Goal: Transaction & Acquisition: Download file/media

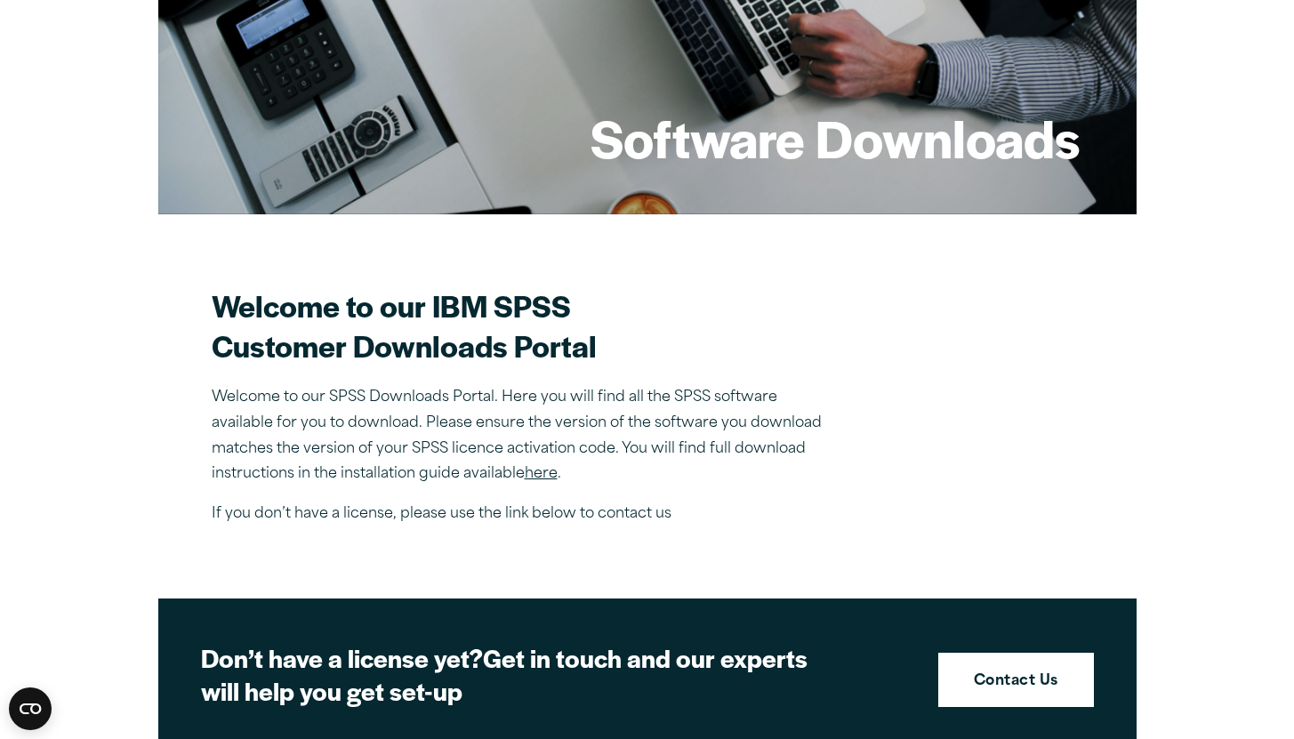
scroll to position [236, 0]
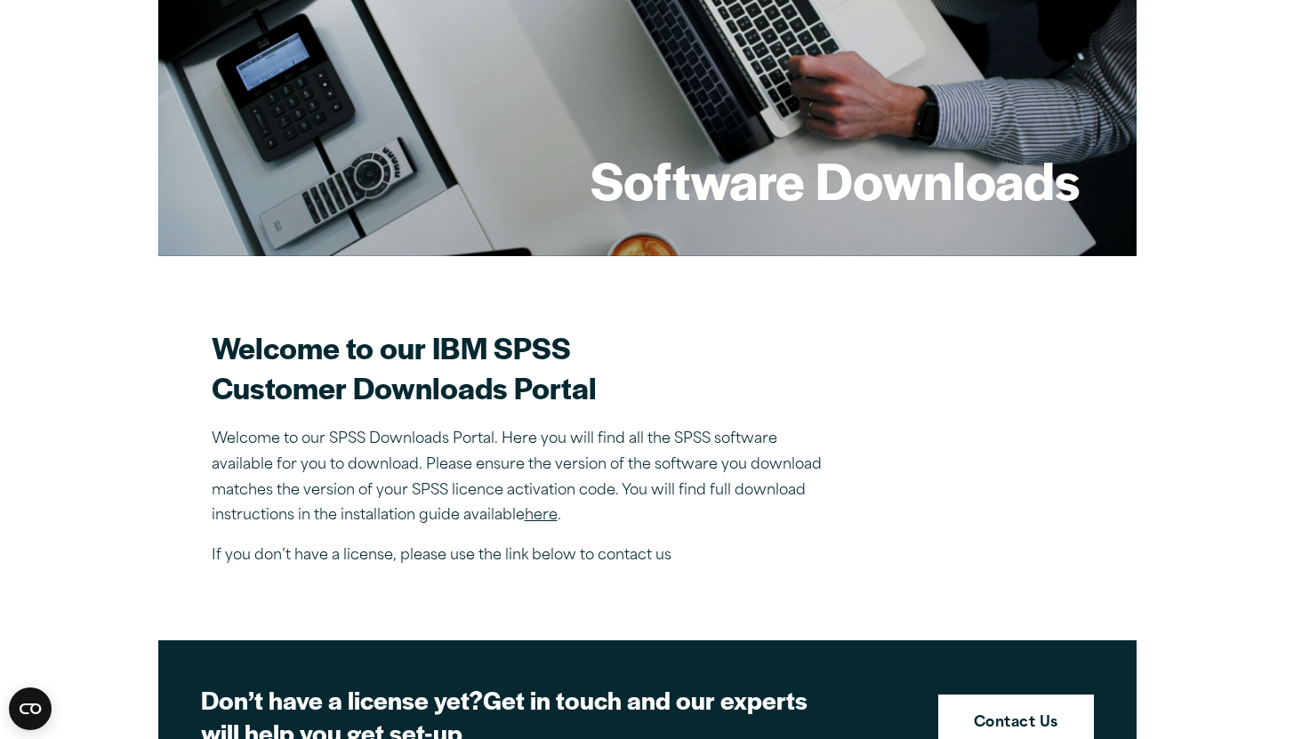
click at [532, 523] on link "here" at bounding box center [541, 516] width 33 height 14
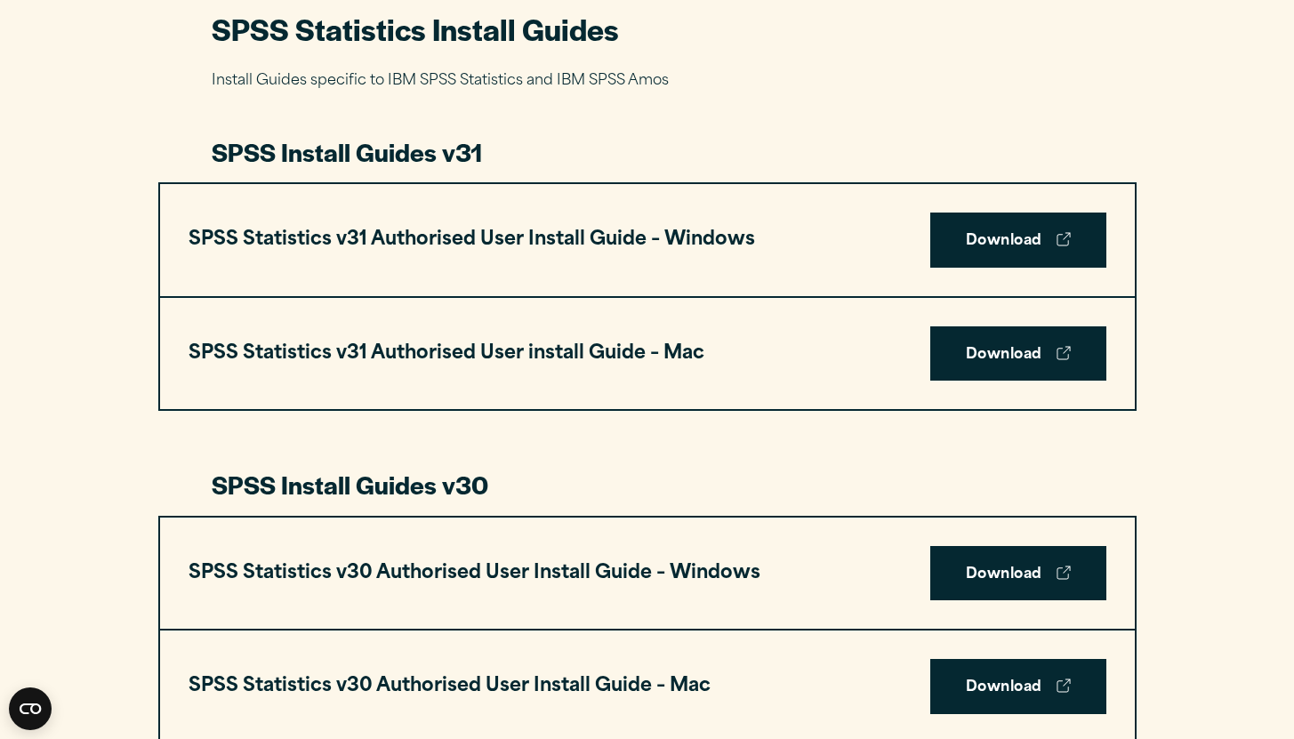
scroll to position [893, 0]
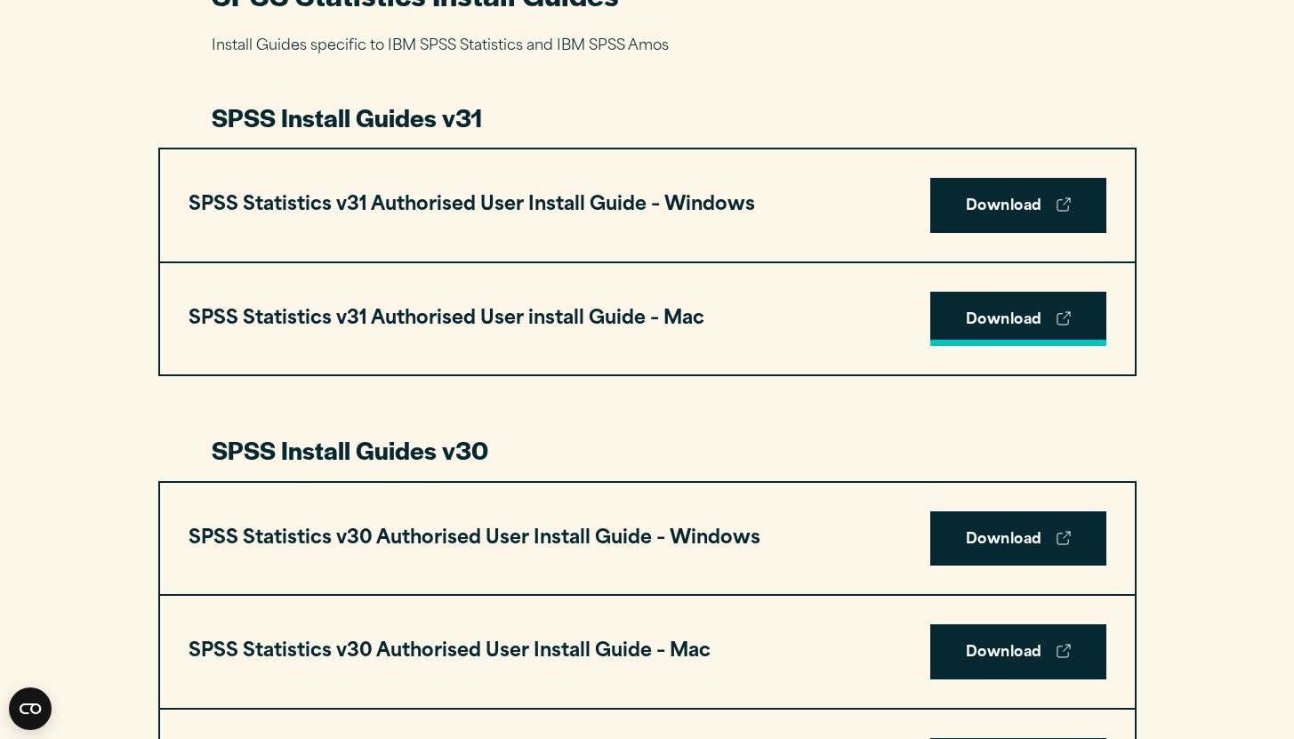
click at [967, 328] on link "Download" at bounding box center [1018, 319] width 176 height 55
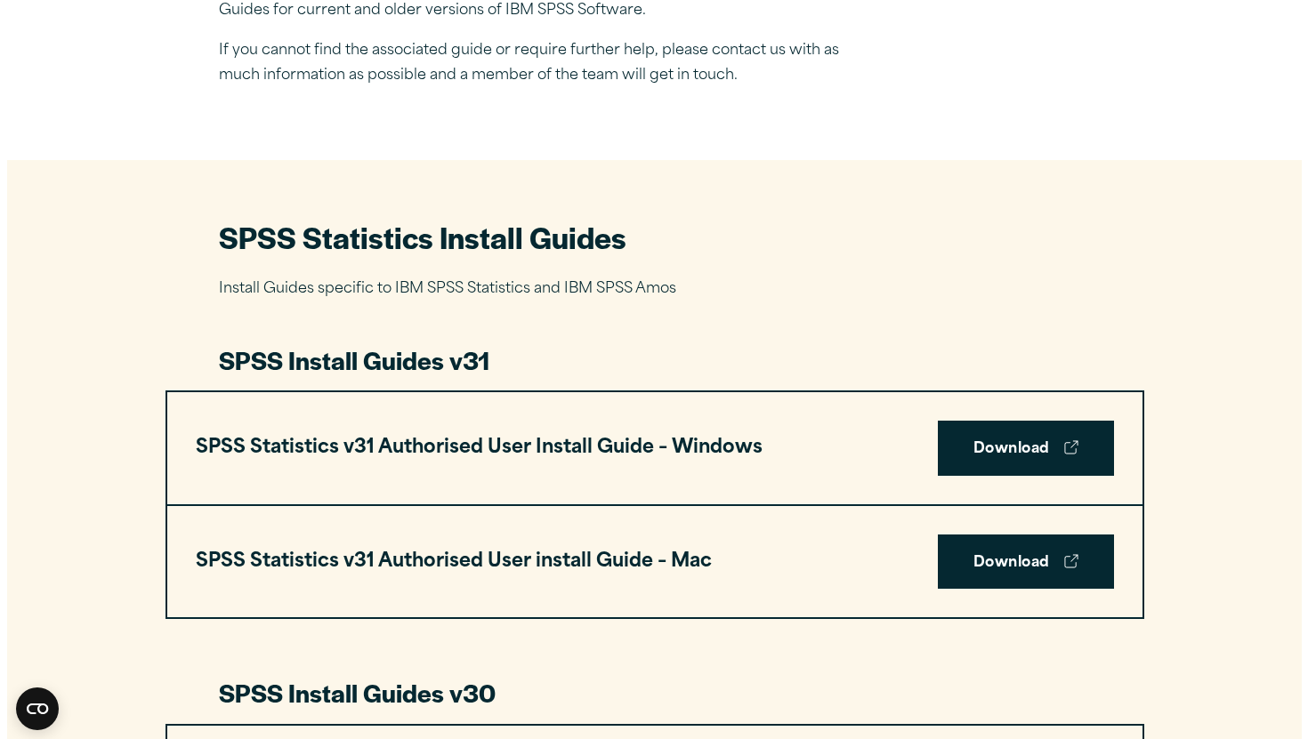
scroll to position [433, 0]
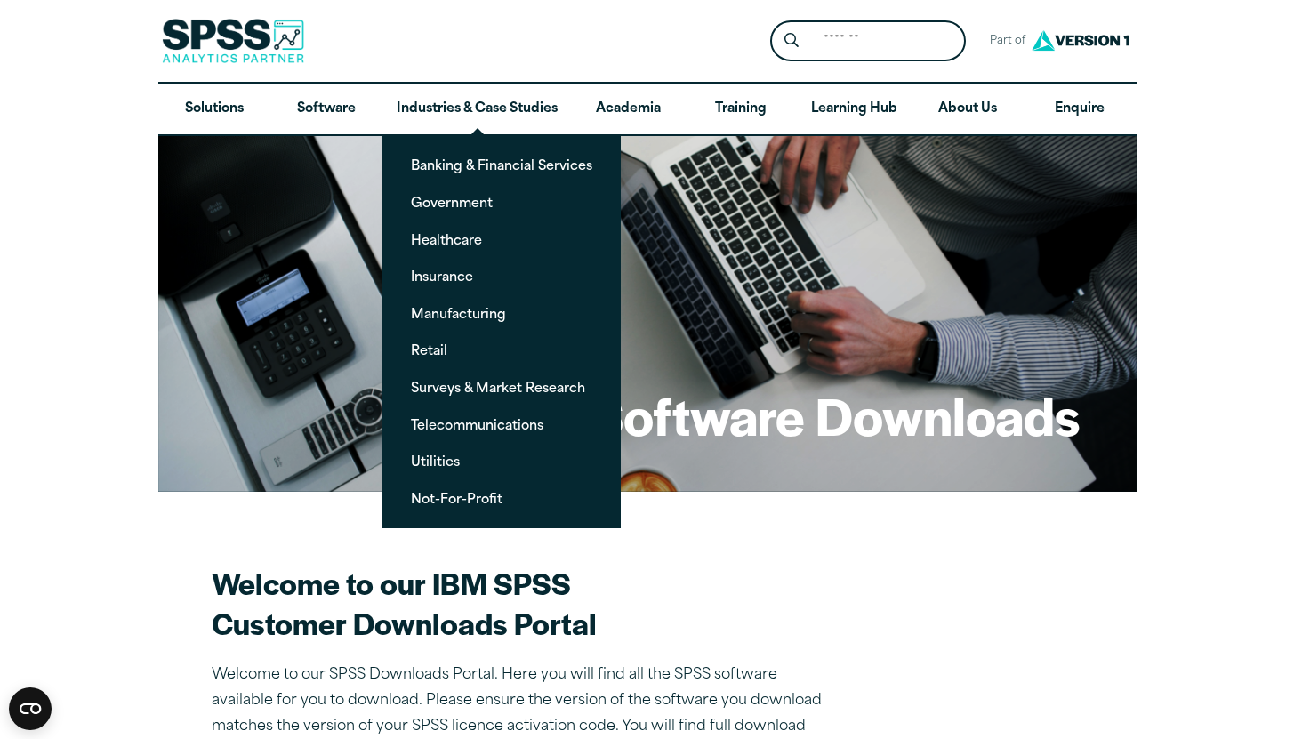
scroll to position [284, 0]
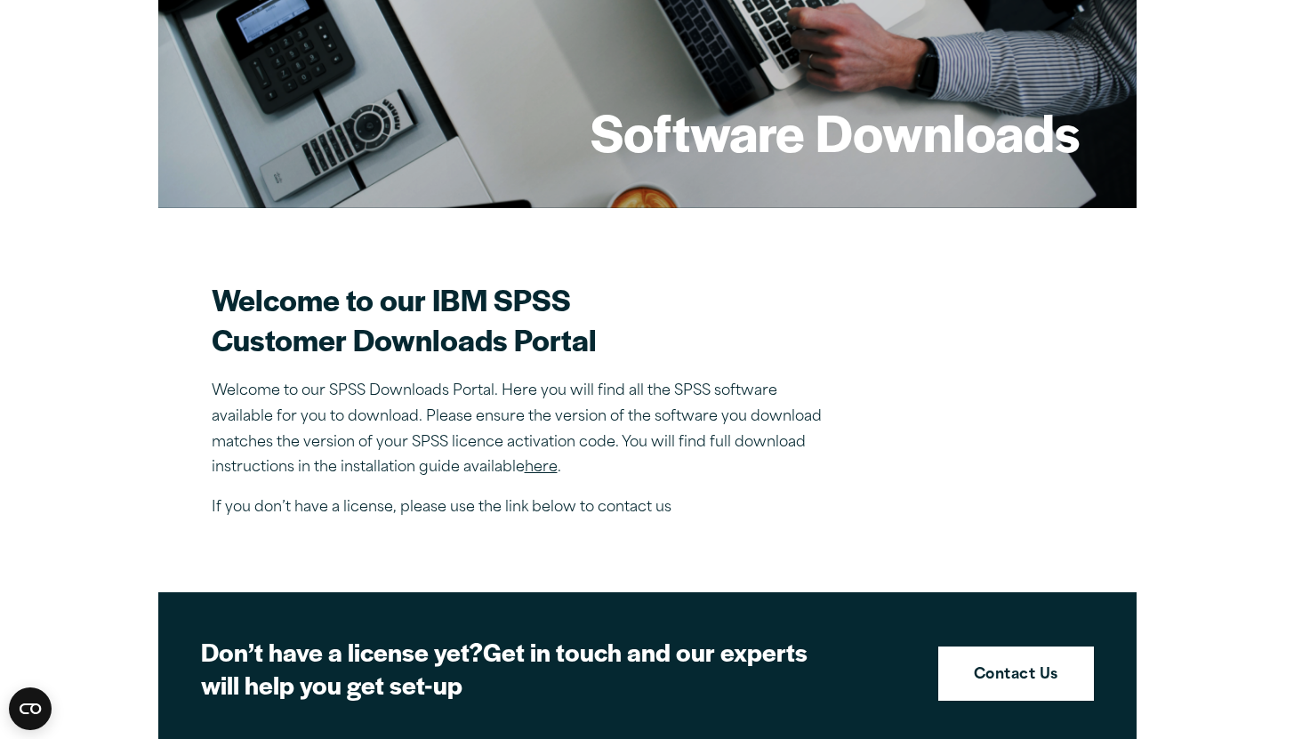
click at [435, 494] on div "Welcome to our IBM SPSS Customer Downloads Portal Welcome to our SPSS Downloads…" at bounding box center [523, 400] width 623 height 242
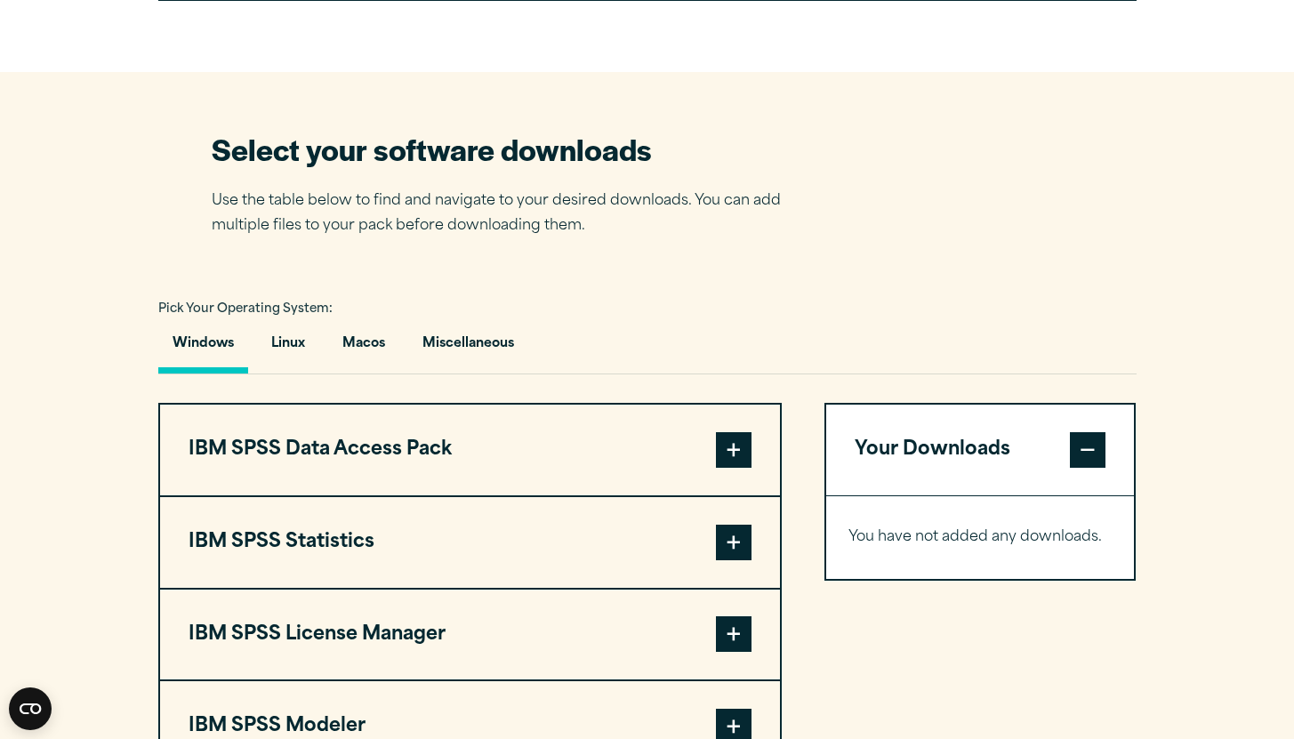
scroll to position [1265, 0]
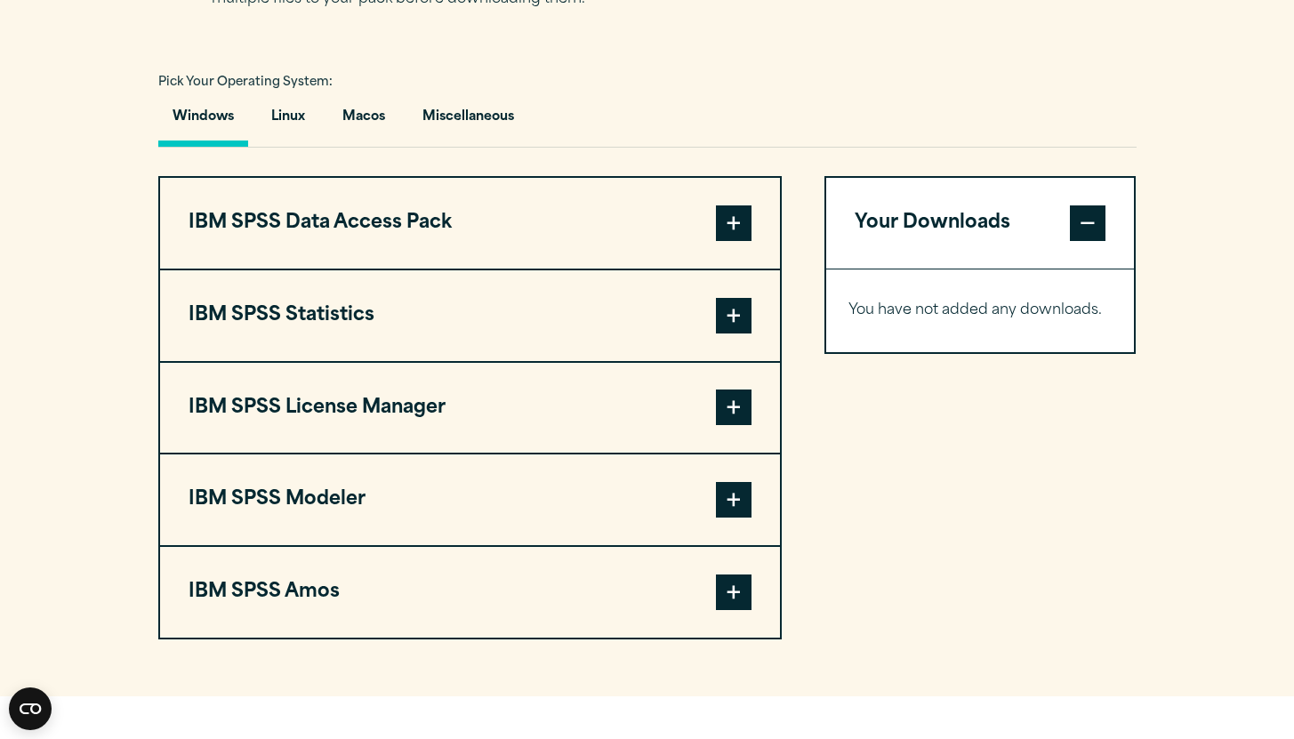
click at [463, 334] on button "IBM SPSS Statistics" at bounding box center [470, 315] width 620 height 91
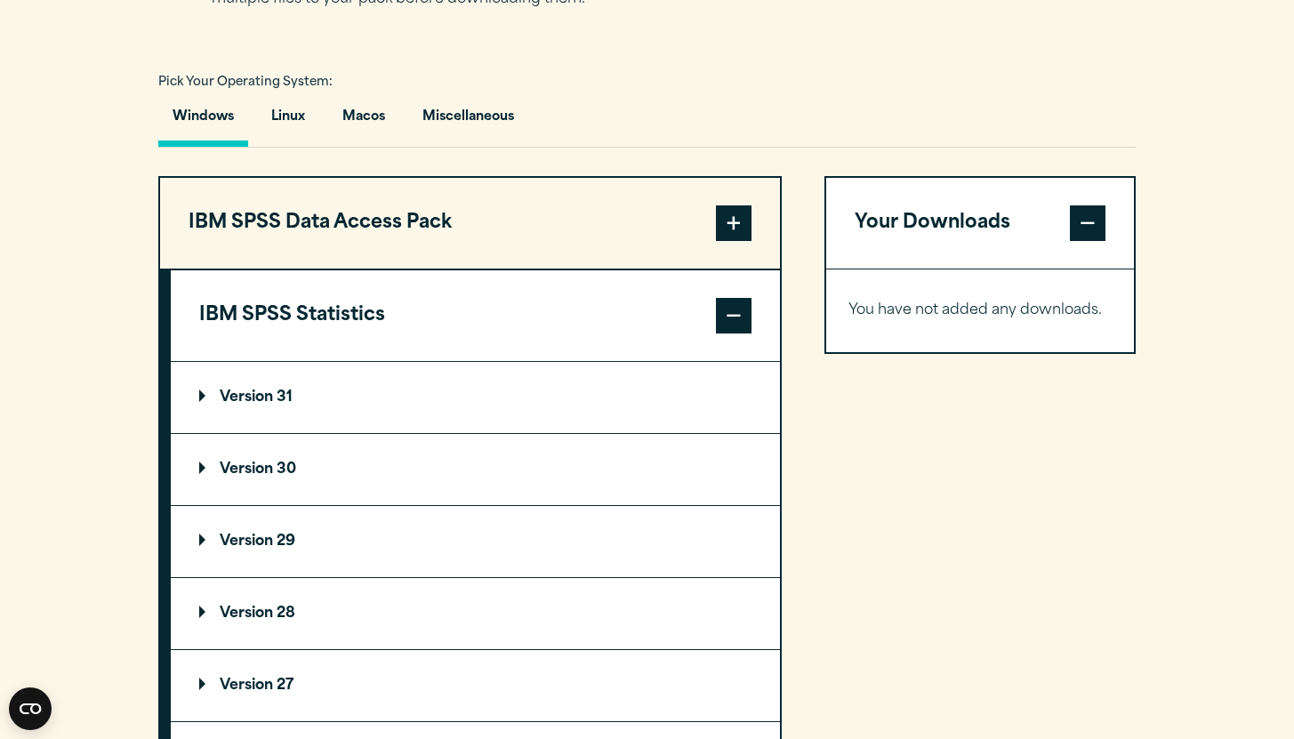
click at [341, 398] on summary "Version 31" at bounding box center [475, 397] width 609 height 71
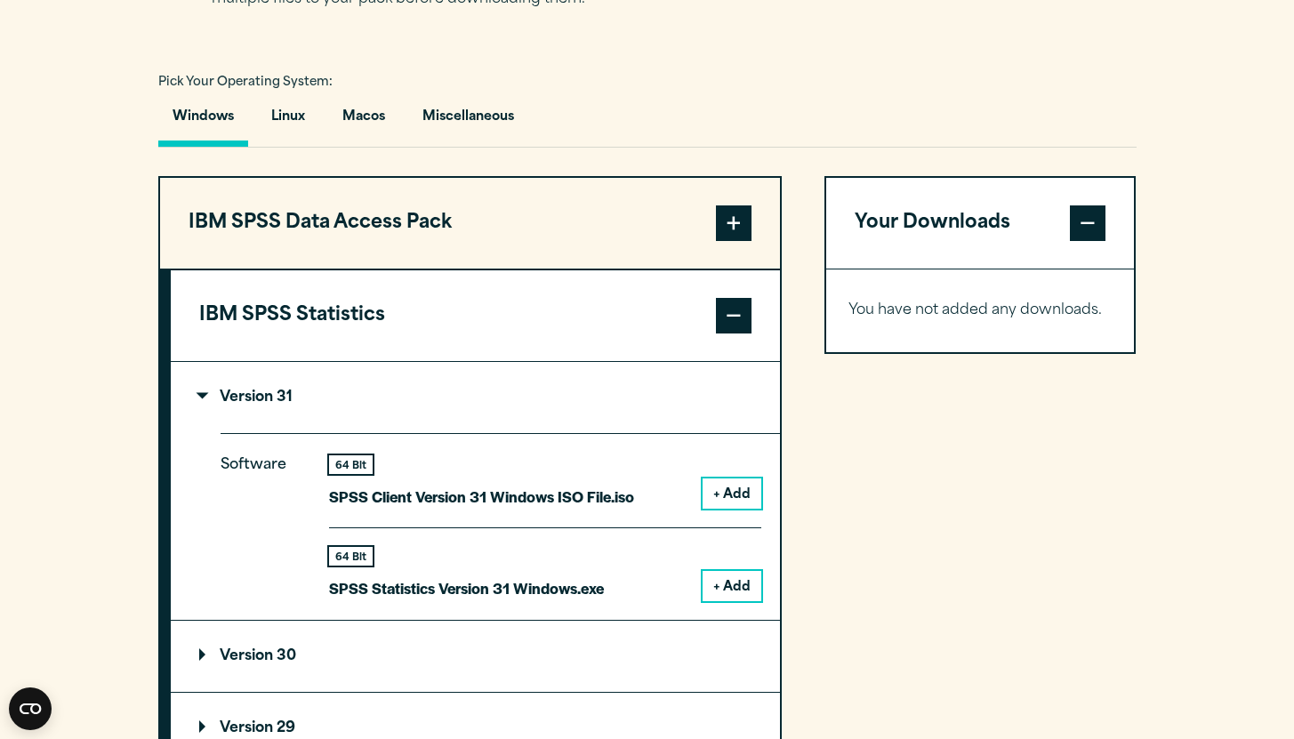
scroll to position [1405, 0]
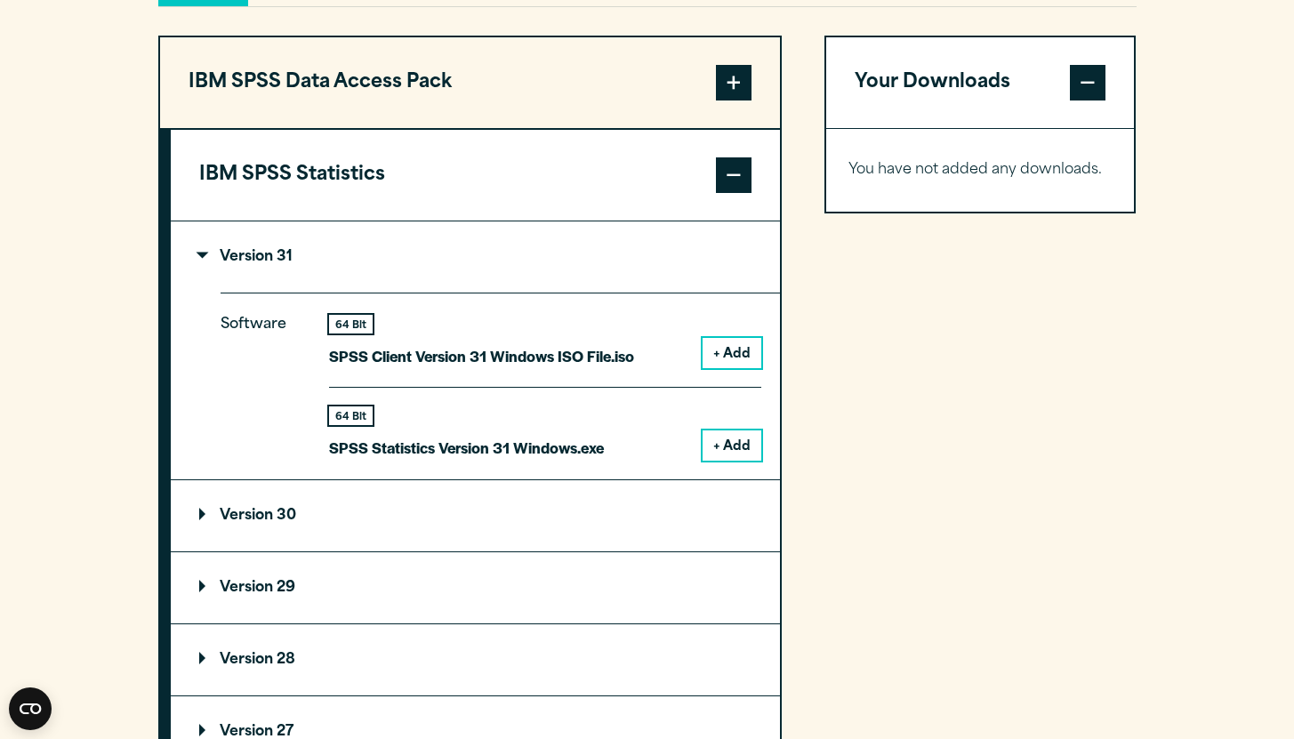
click at [569, 548] on summary "Version 30" at bounding box center [475, 515] width 609 height 71
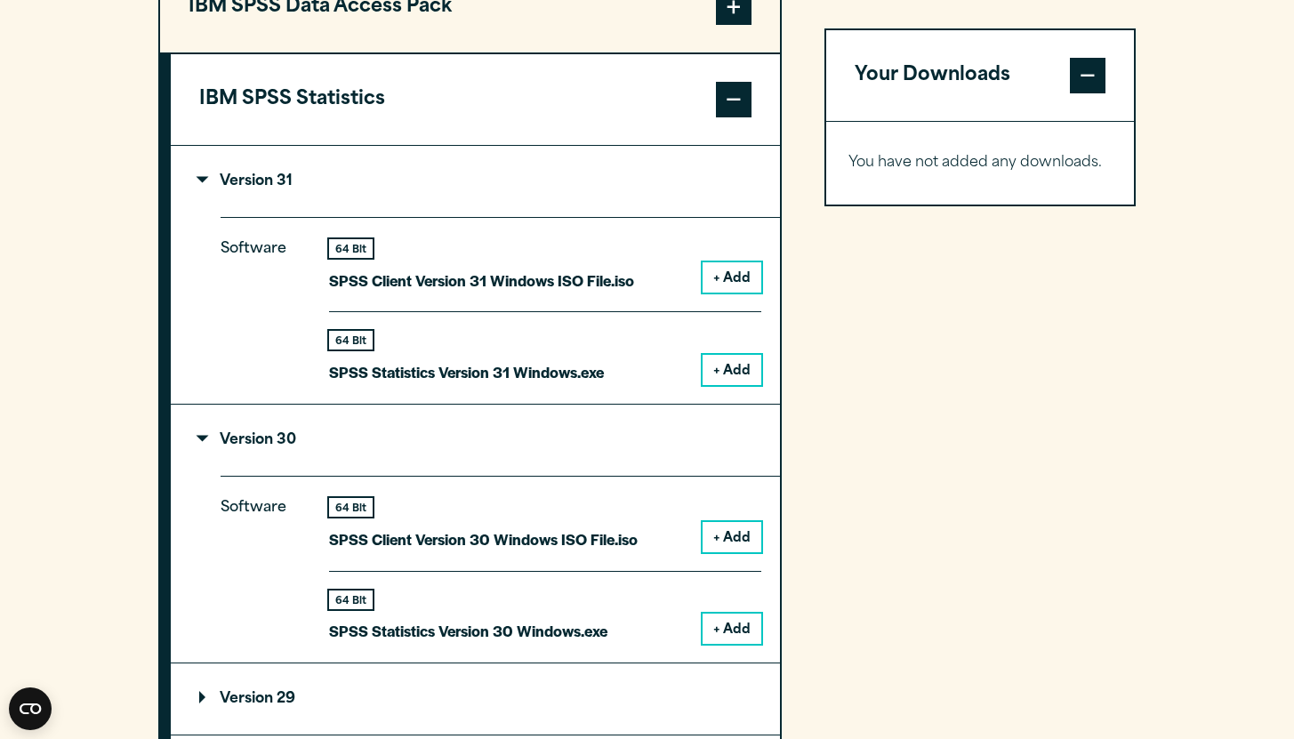
scroll to position [1484, 0]
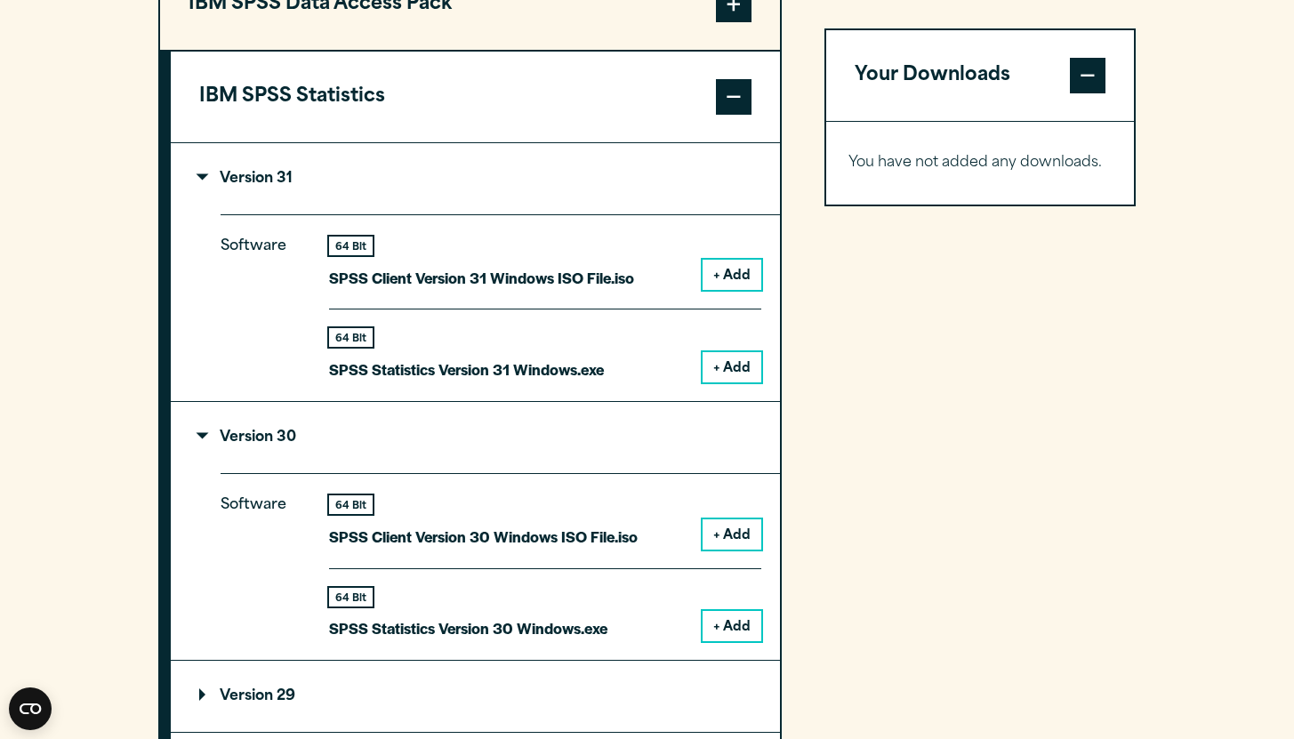
click at [721, 289] on button "+ Add" at bounding box center [732, 275] width 59 height 30
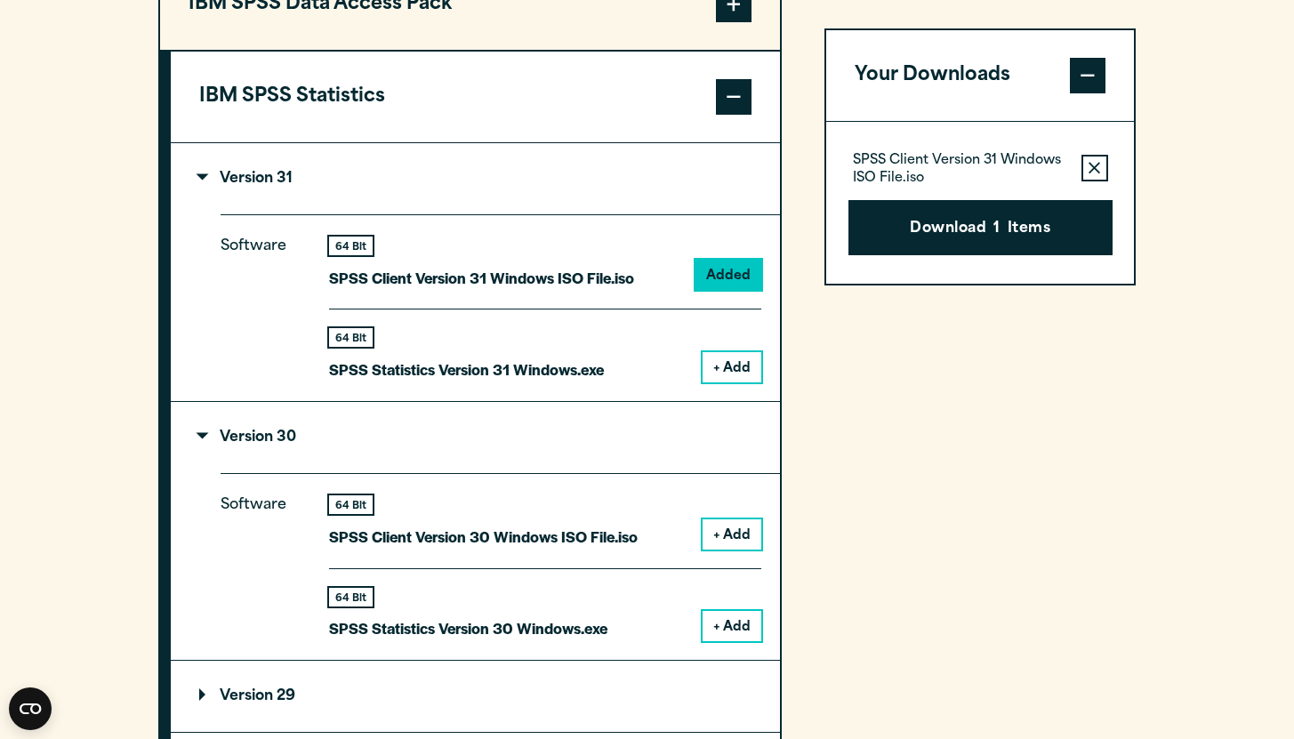
click at [1088, 165] on button "Remove this item from your software download list" at bounding box center [1095, 168] width 27 height 27
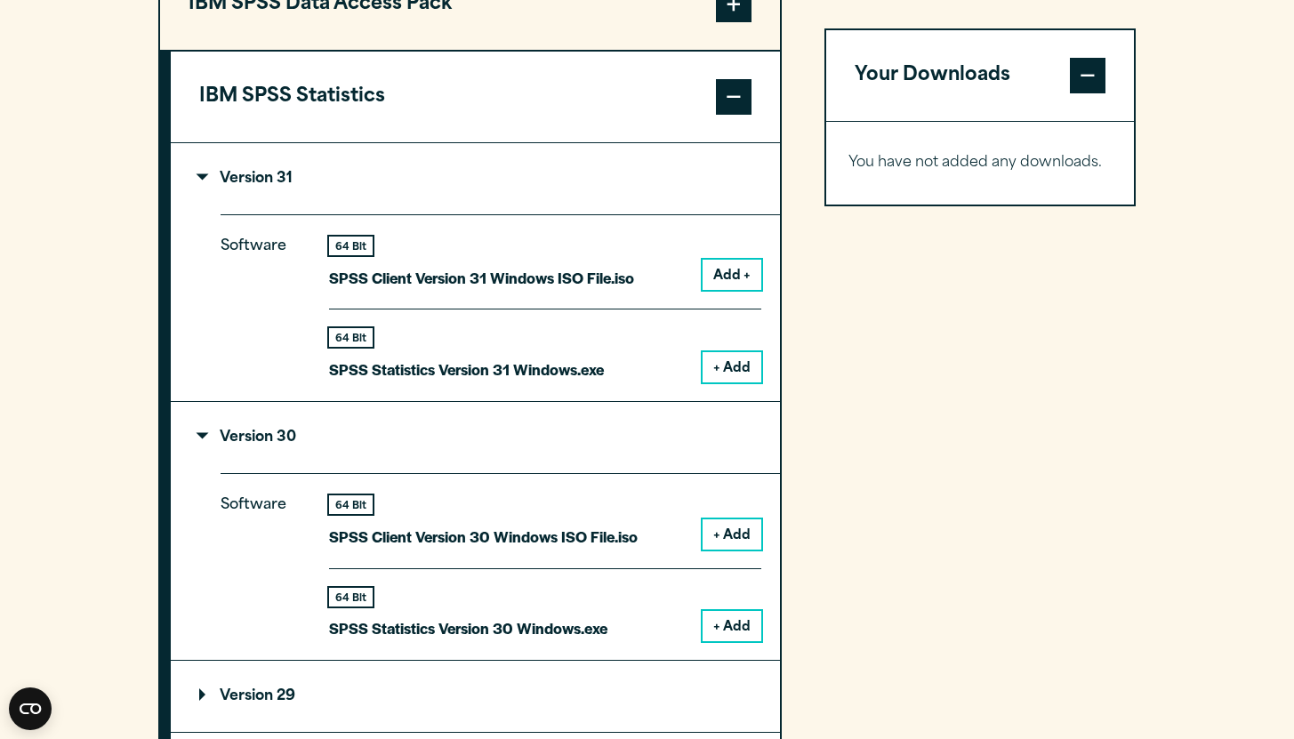
click at [444, 188] on summary "Version 31" at bounding box center [475, 178] width 609 height 71
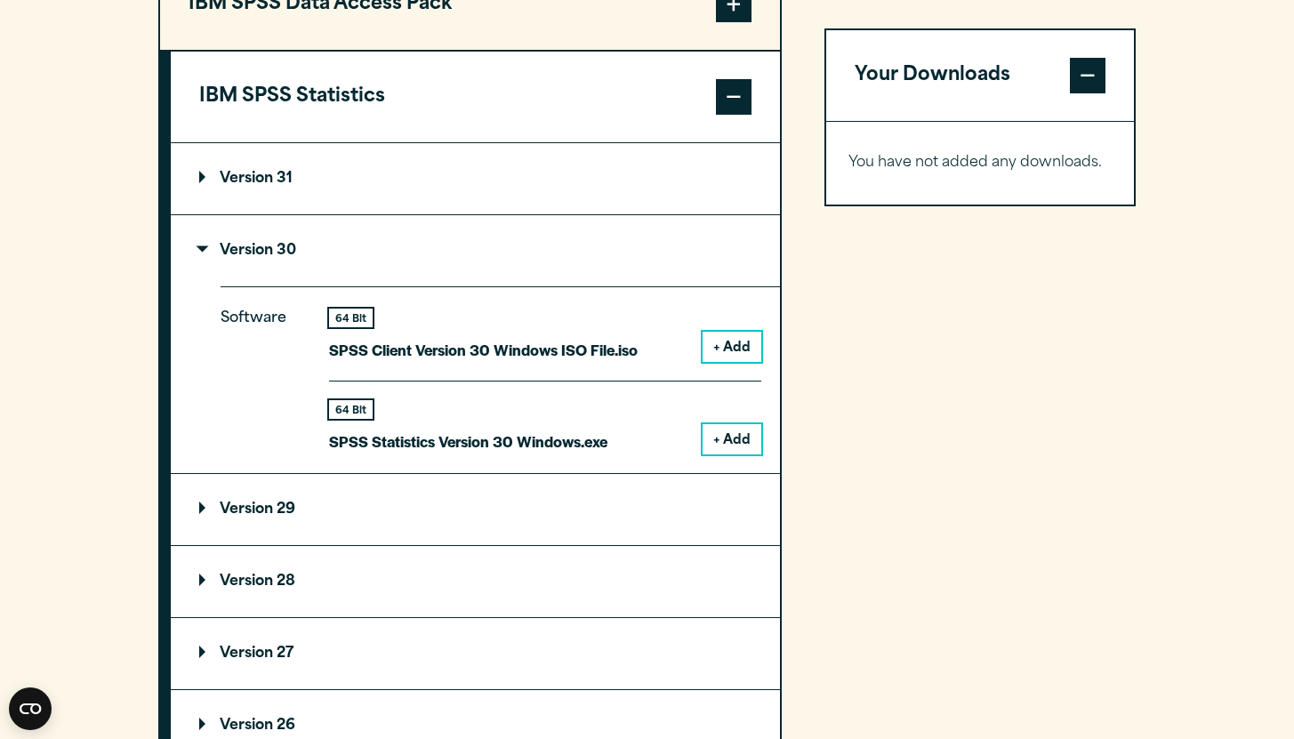
click at [363, 261] on summary "Version 30" at bounding box center [475, 250] width 609 height 71
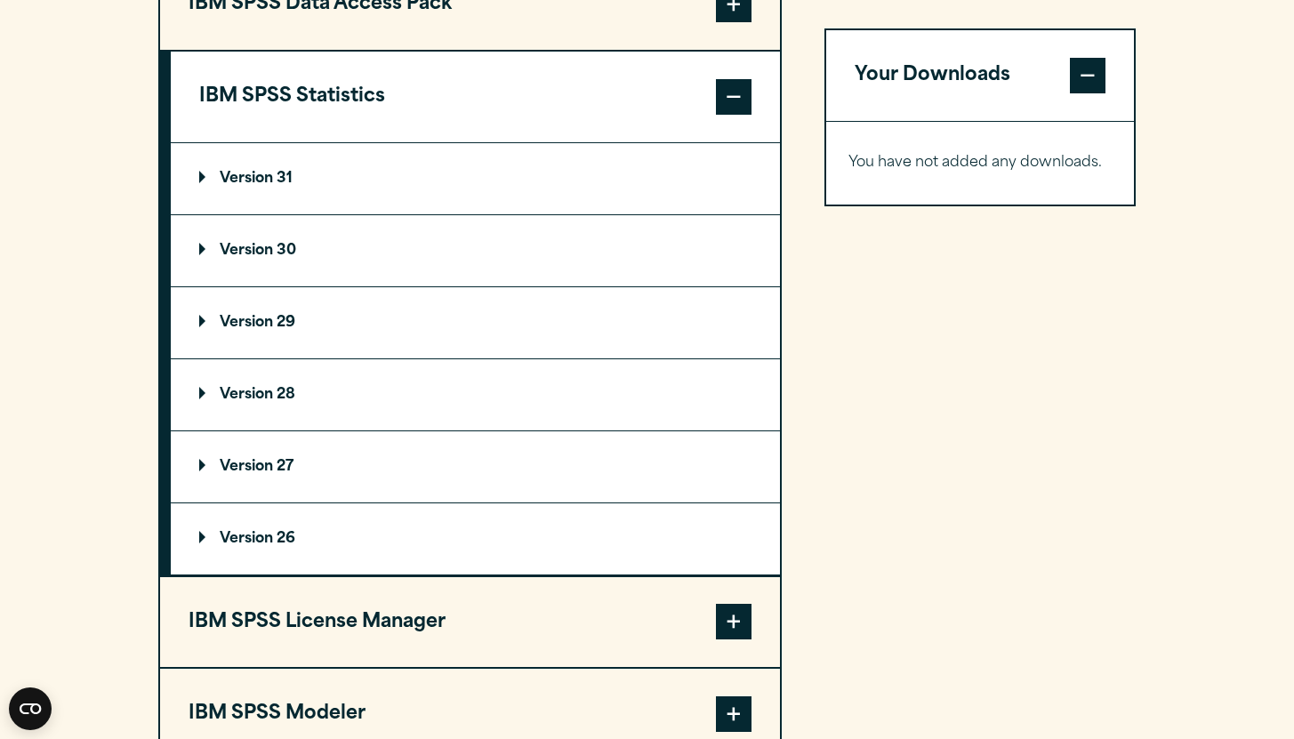
click at [312, 396] on summary "Version 28" at bounding box center [475, 394] width 609 height 71
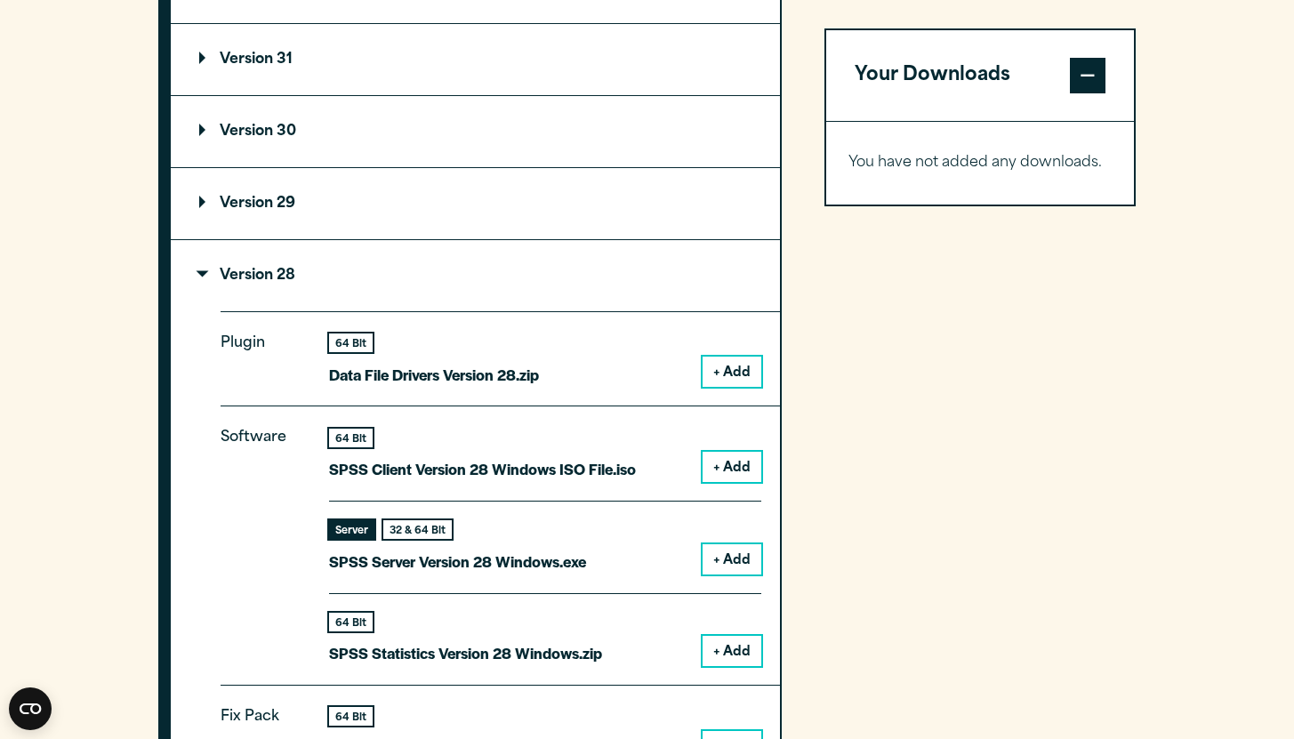
click at [310, 260] on summary "Version 28" at bounding box center [475, 275] width 609 height 71
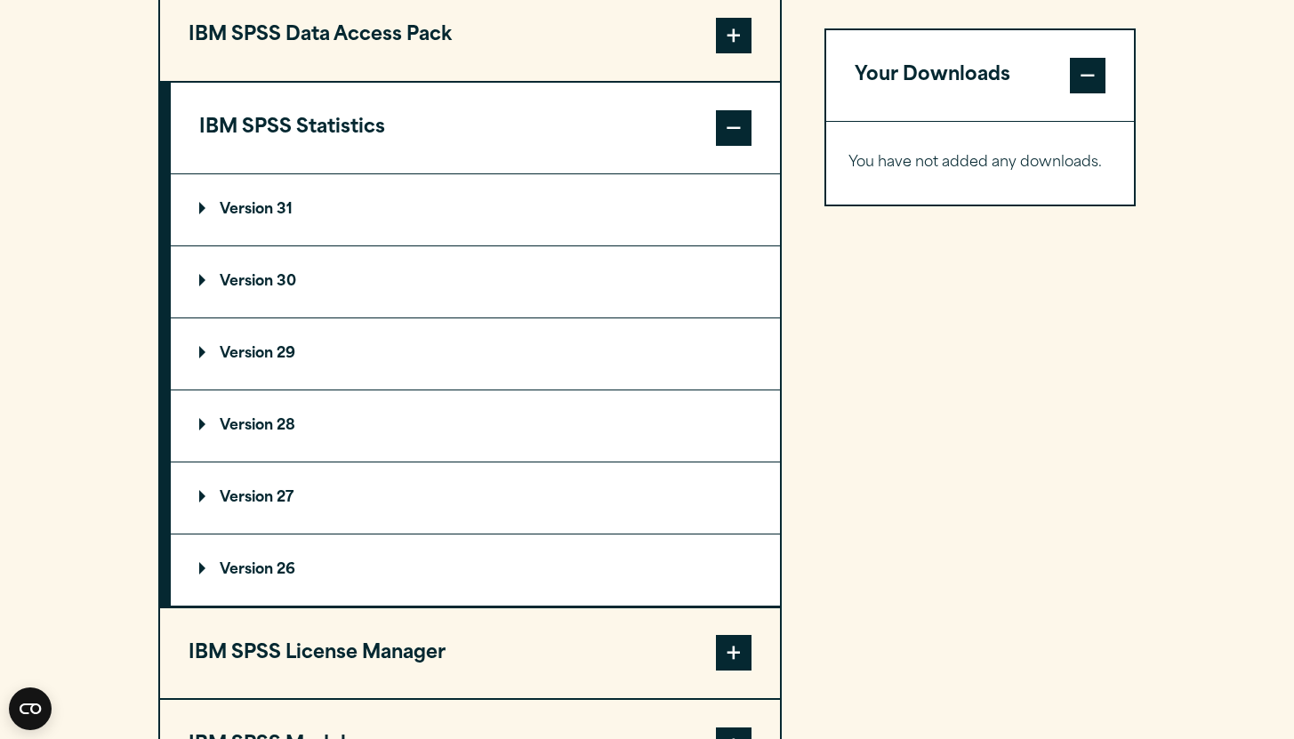
scroll to position [1235, 0]
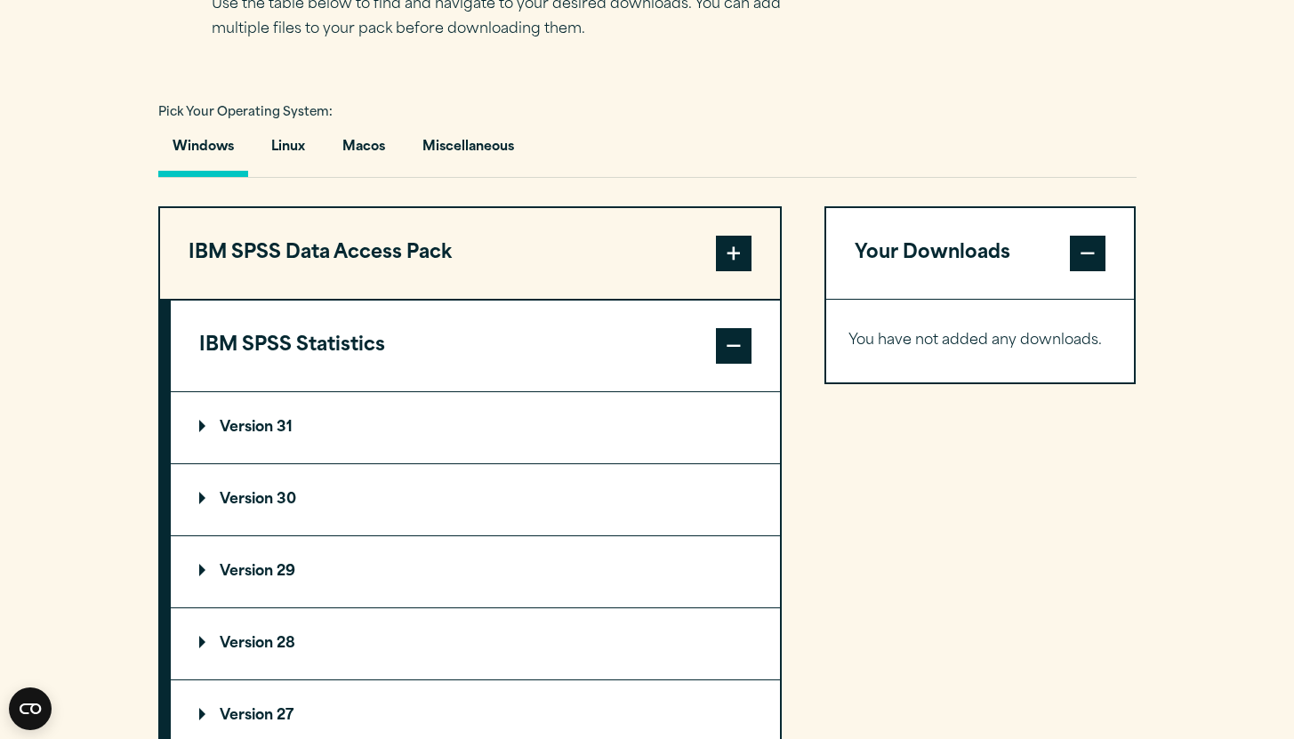
click at [291, 327] on button "IBM SPSS Statistics" at bounding box center [475, 346] width 609 height 91
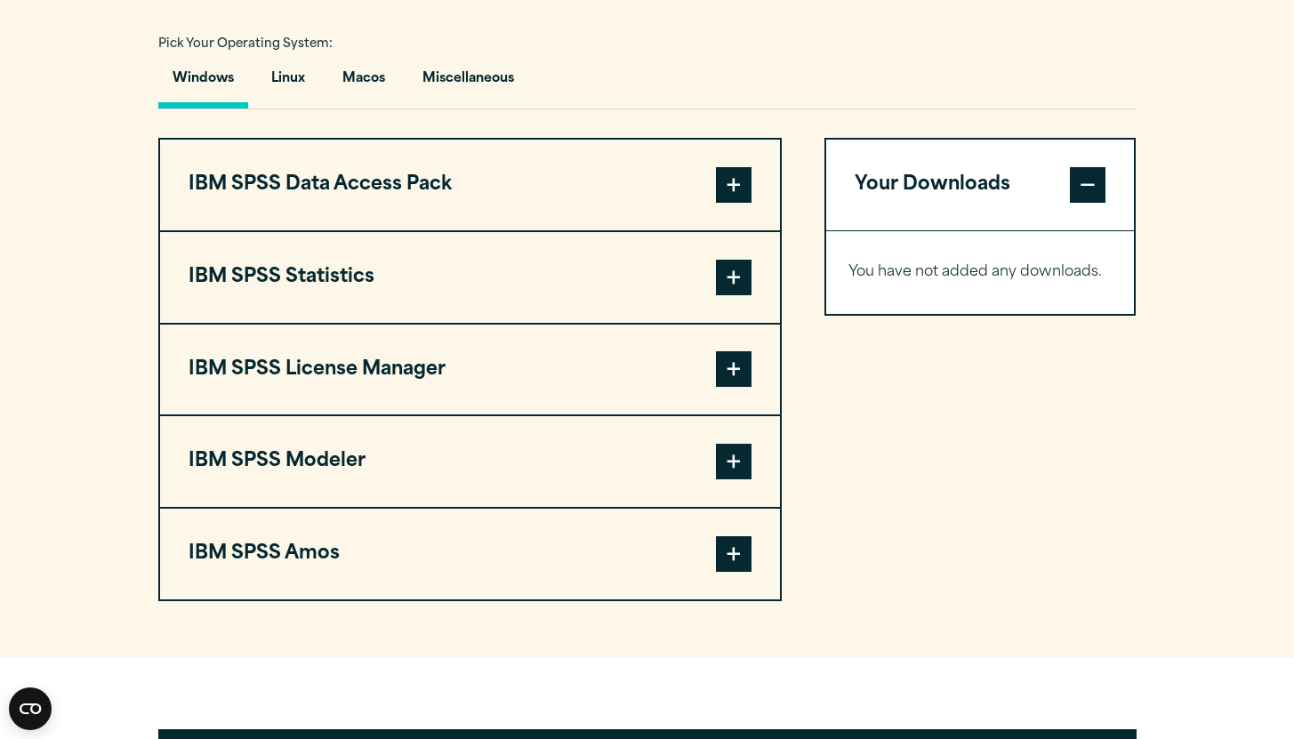
scroll to position [1317, 0]
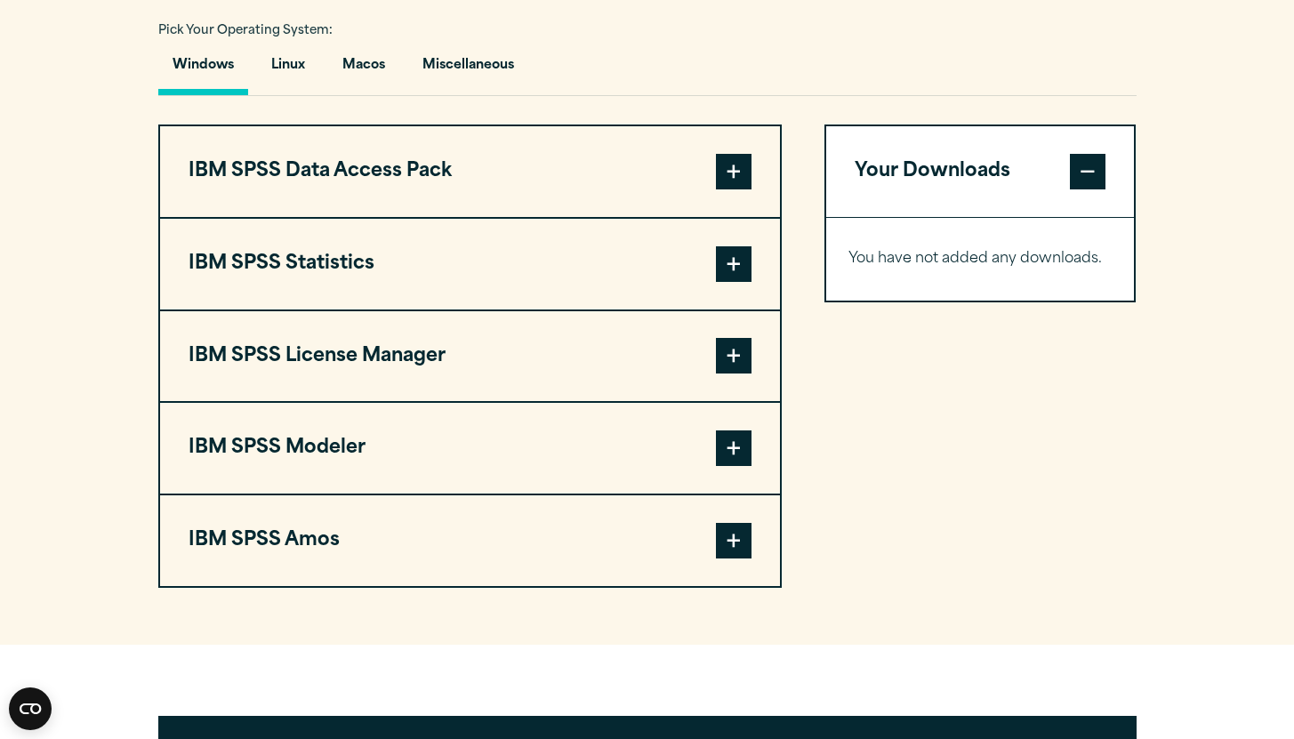
click at [349, 185] on button "IBM SPSS Data Access Pack" at bounding box center [470, 171] width 620 height 91
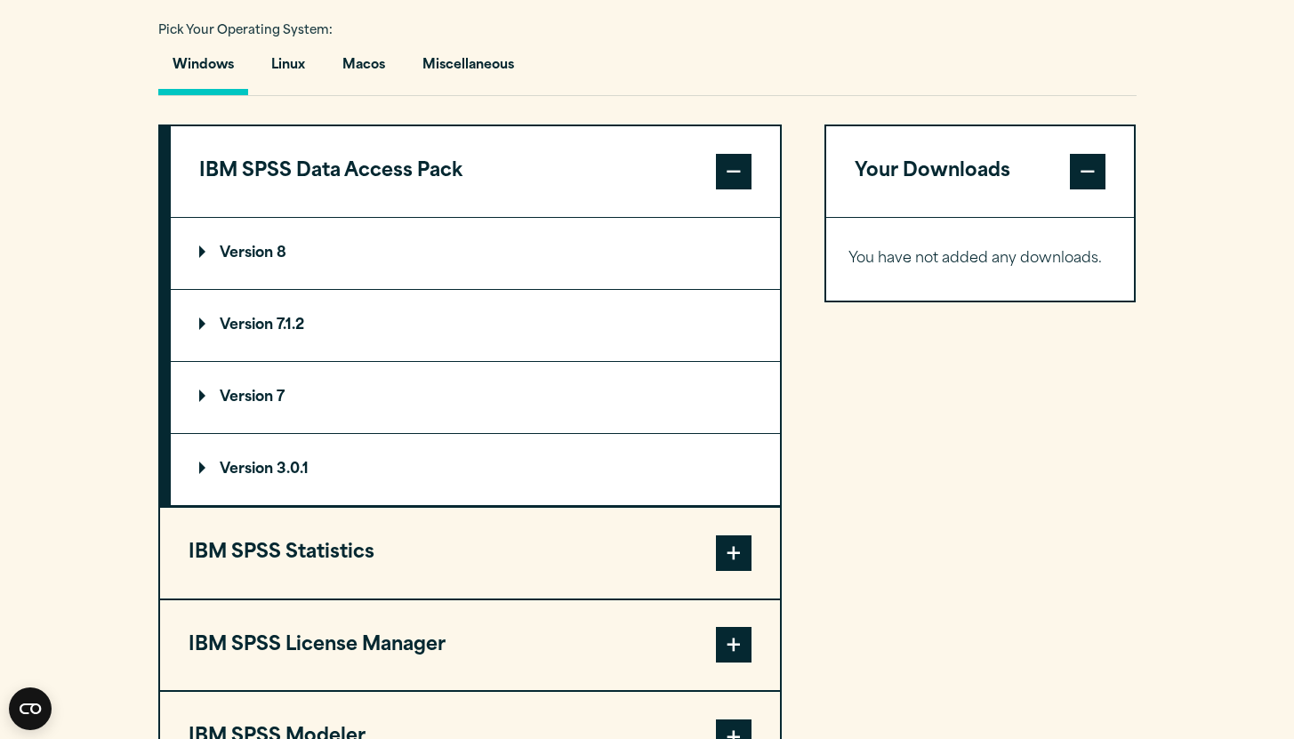
click at [294, 289] on summary "Version 8" at bounding box center [475, 253] width 609 height 71
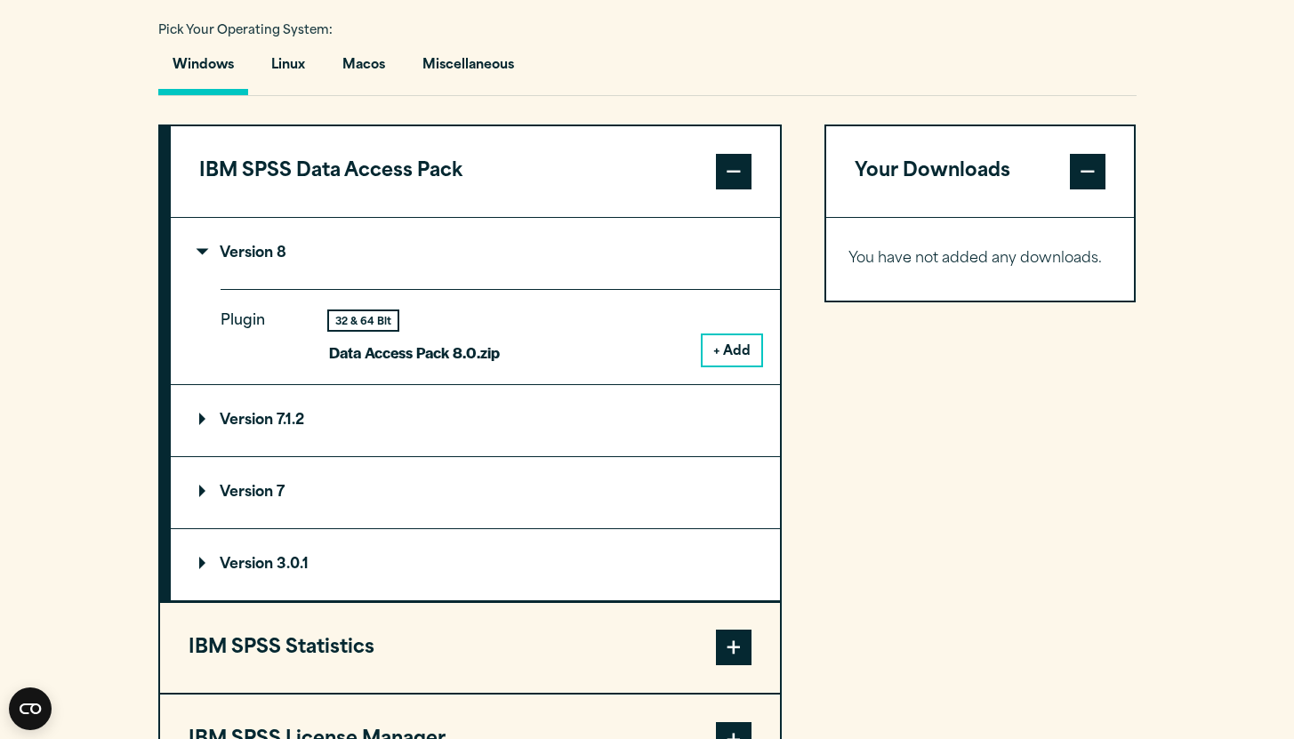
click at [294, 268] on summary "Version 8" at bounding box center [475, 253] width 609 height 71
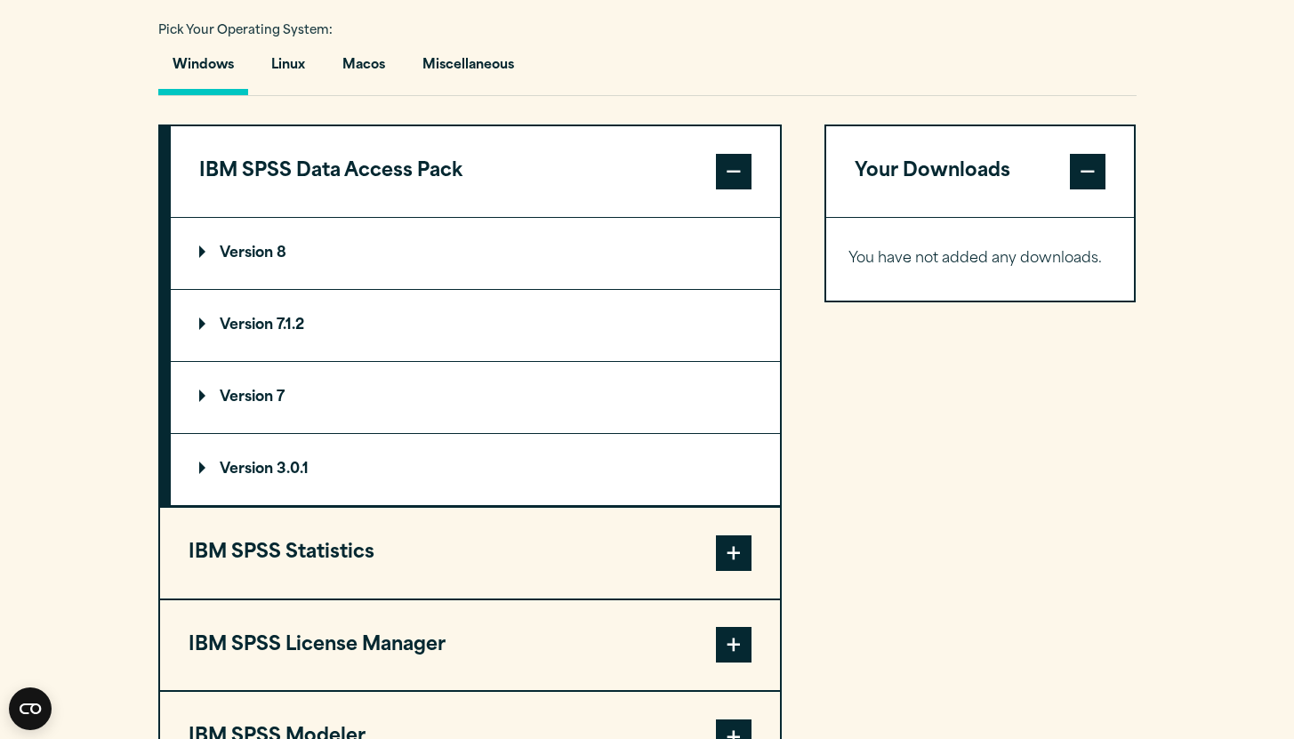
click at [339, 184] on button "IBM SPSS Data Access Pack" at bounding box center [475, 171] width 609 height 91
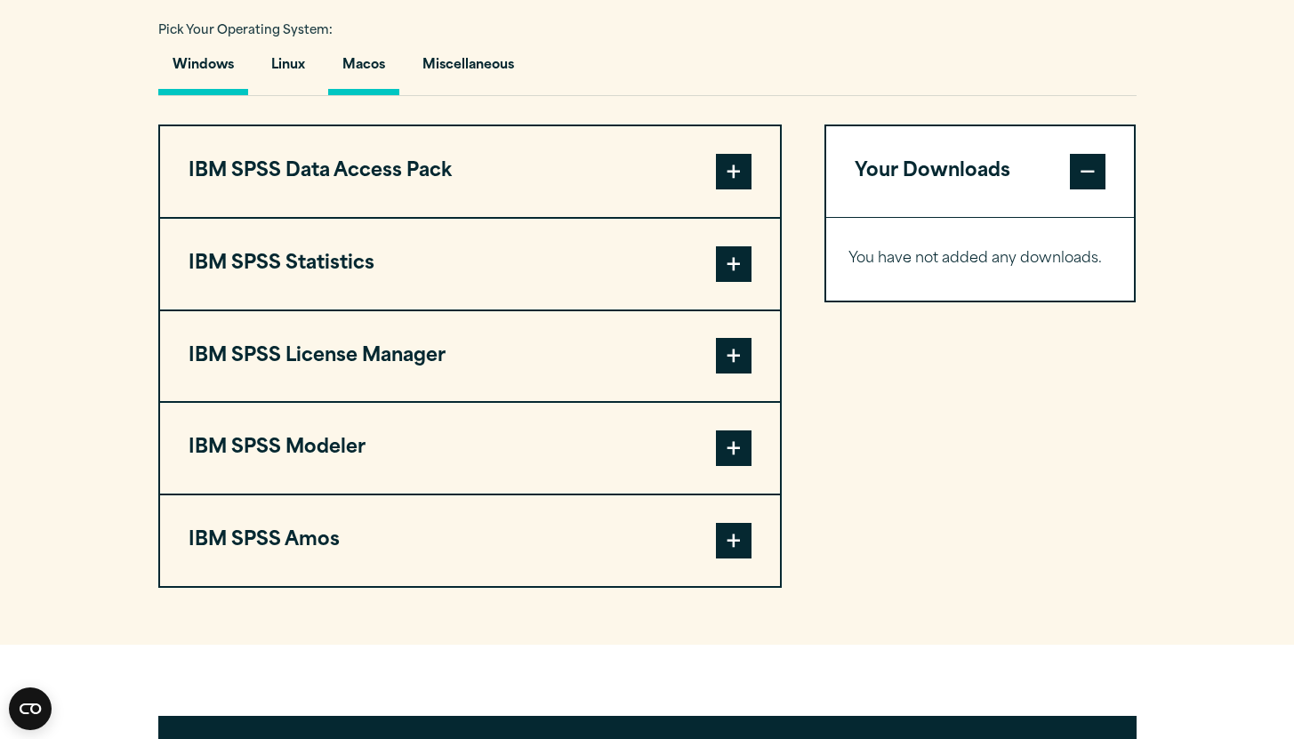
click at [377, 66] on button "Macos" at bounding box center [363, 69] width 71 height 51
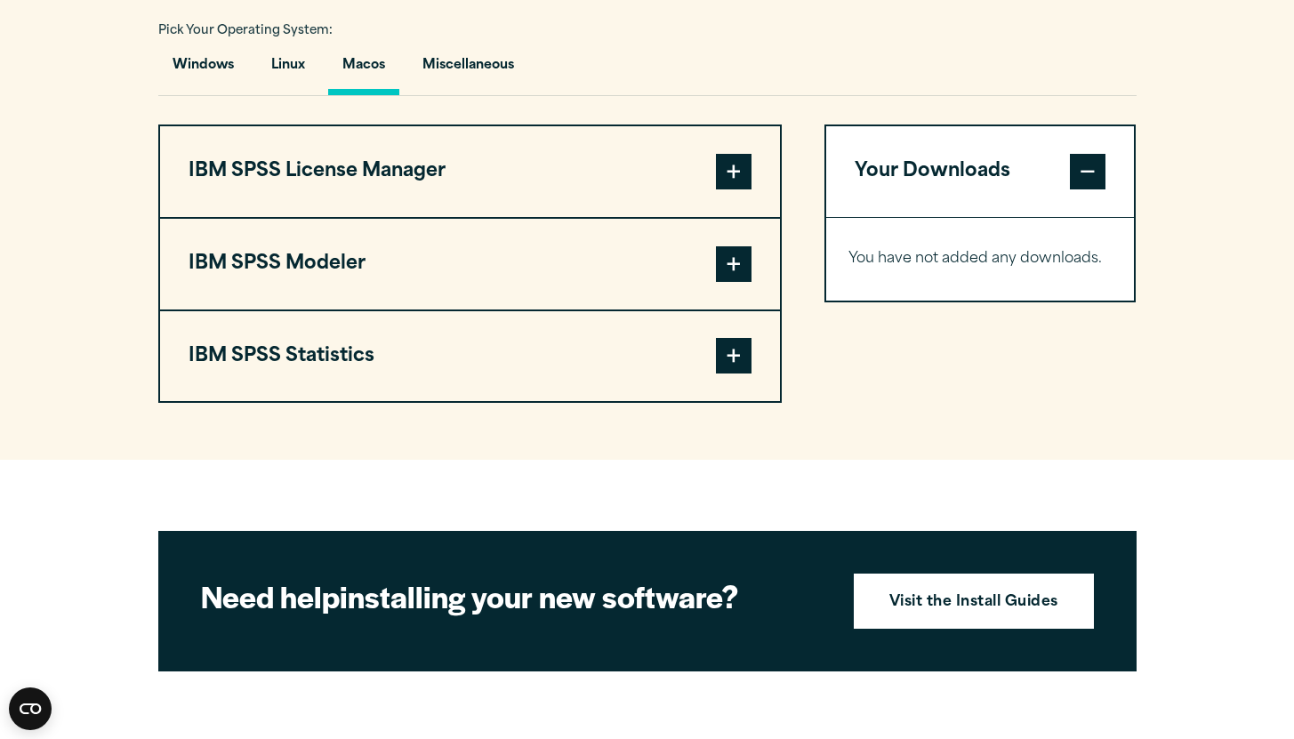
click at [341, 195] on button "IBM SPSS License Manager" at bounding box center [470, 171] width 620 height 91
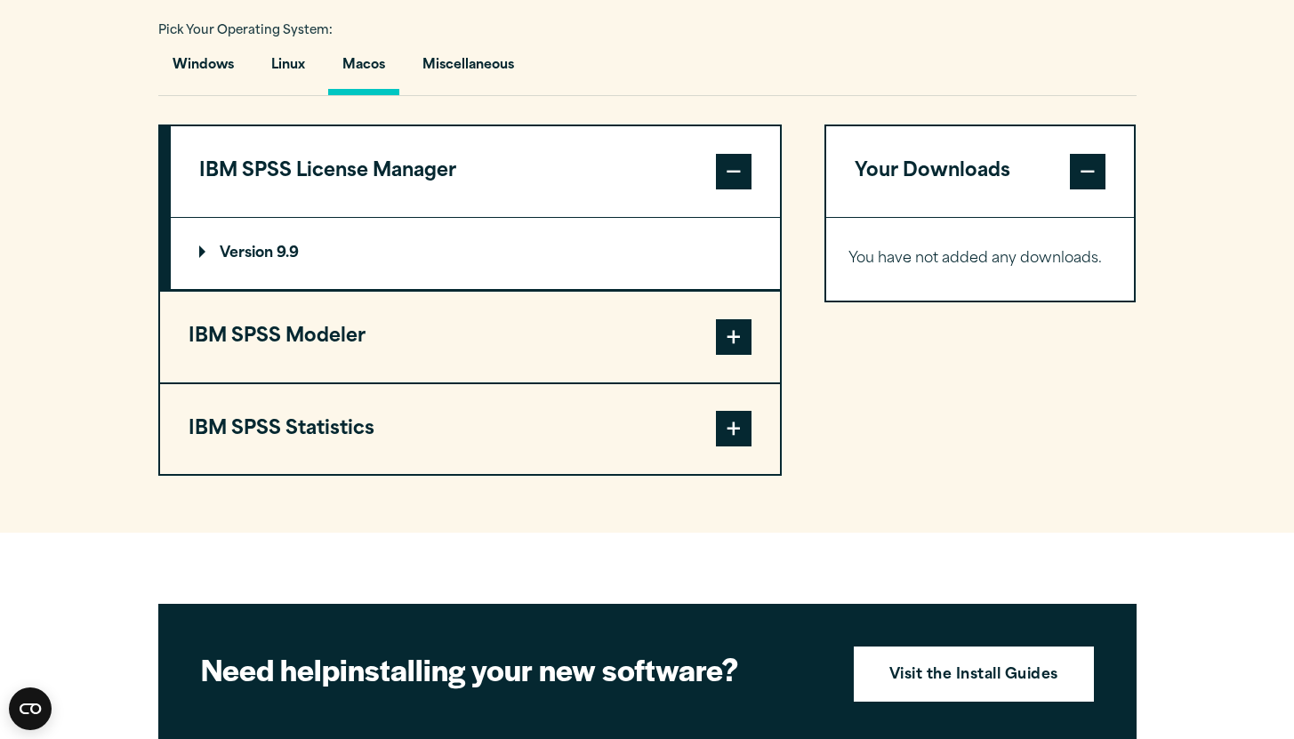
click at [286, 428] on button "IBM SPSS Statistics" at bounding box center [470, 429] width 620 height 91
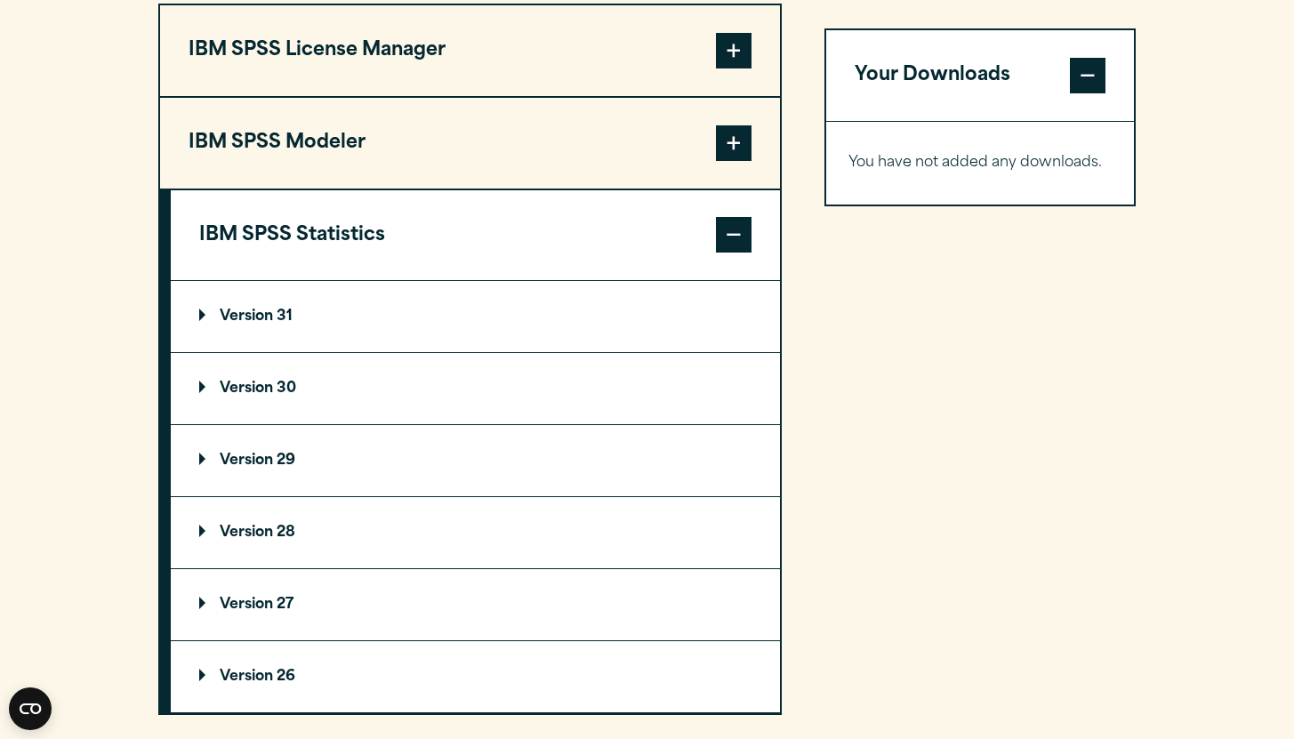
scroll to position [1617, 0]
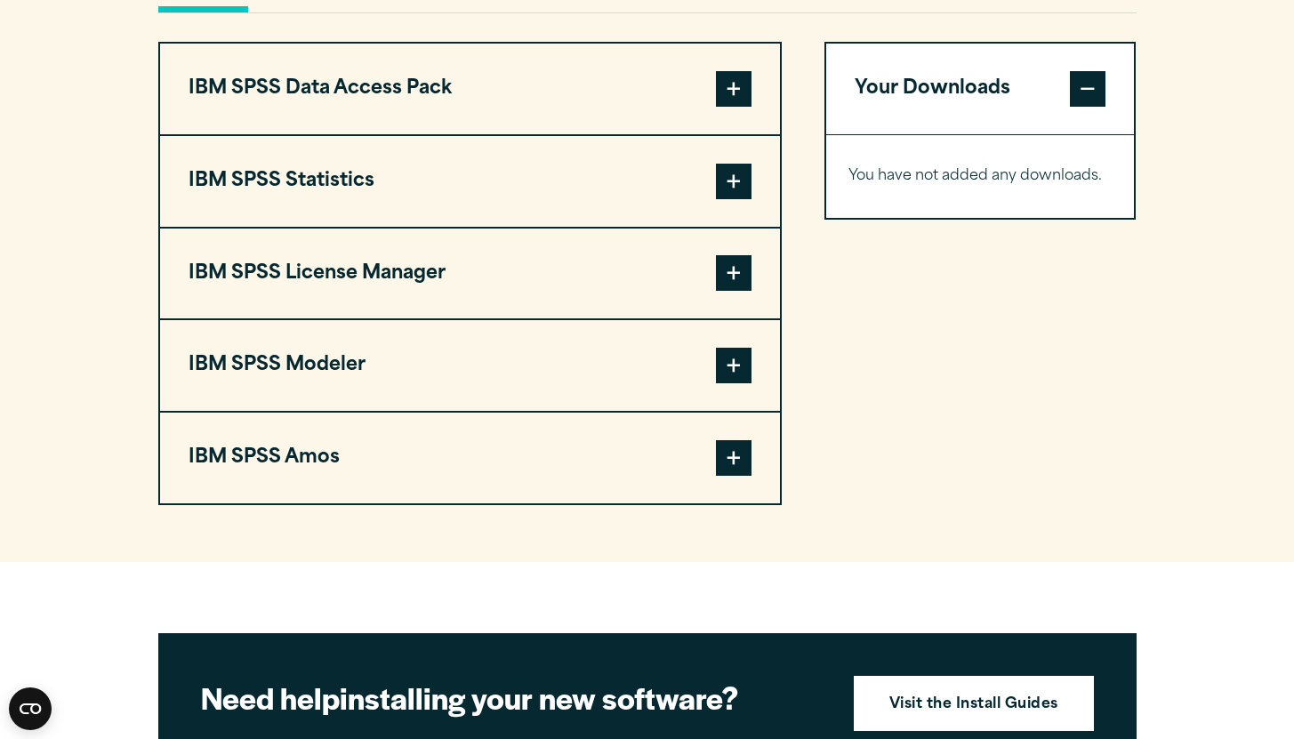
scroll to position [1221, 0]
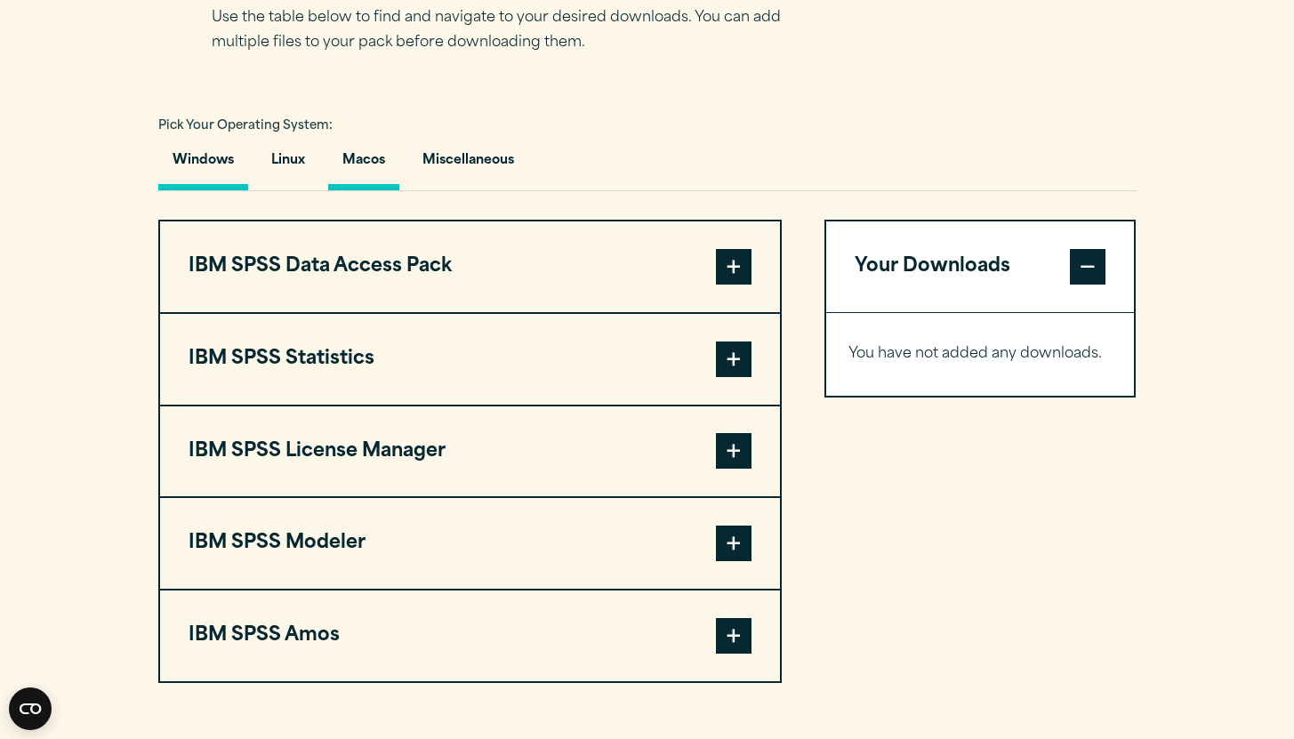
click at [363, 166] on button "Macos" at bounding box center [363, 165] width 71 height 51
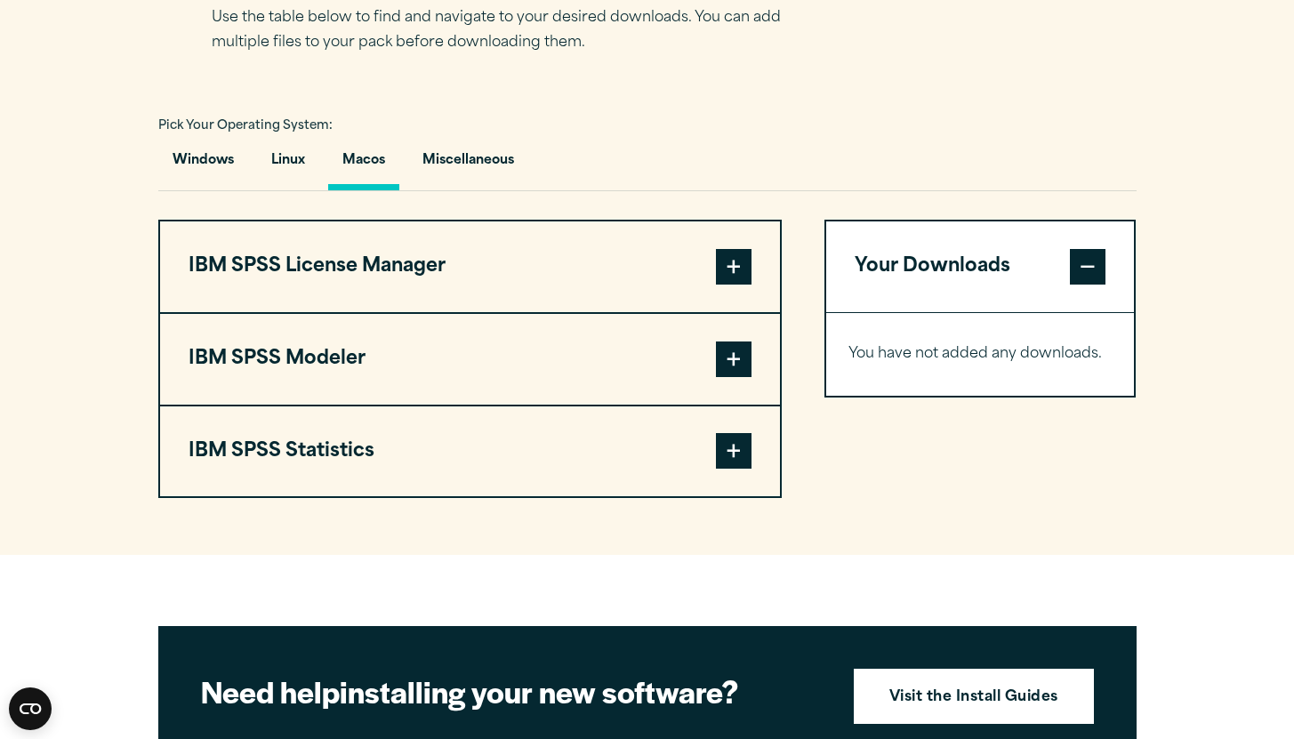
click at [404, 280] on button "IBM SPSS License Manager" at bounding box center [470, 266] width 620 height 91
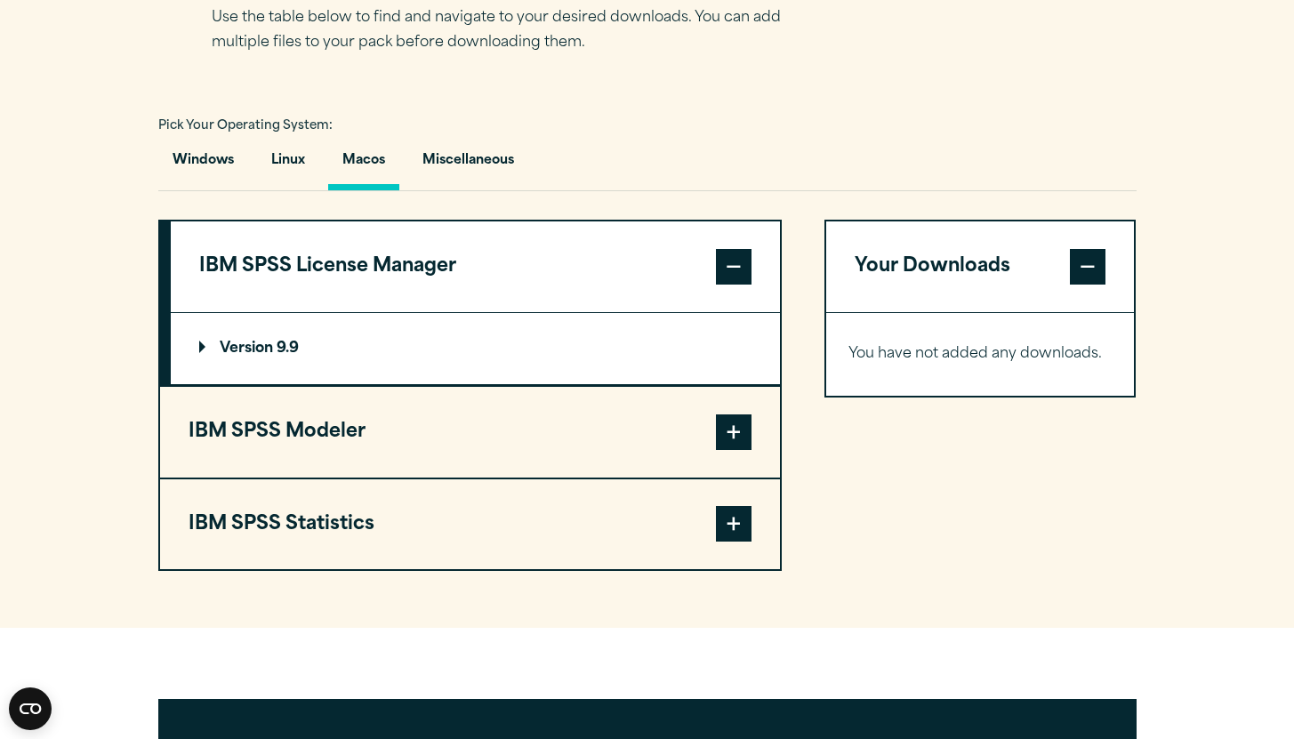
click at [323, 554] on button "IBM SPSS Statistics" at bounding box center [470, 524] width 620 height 91
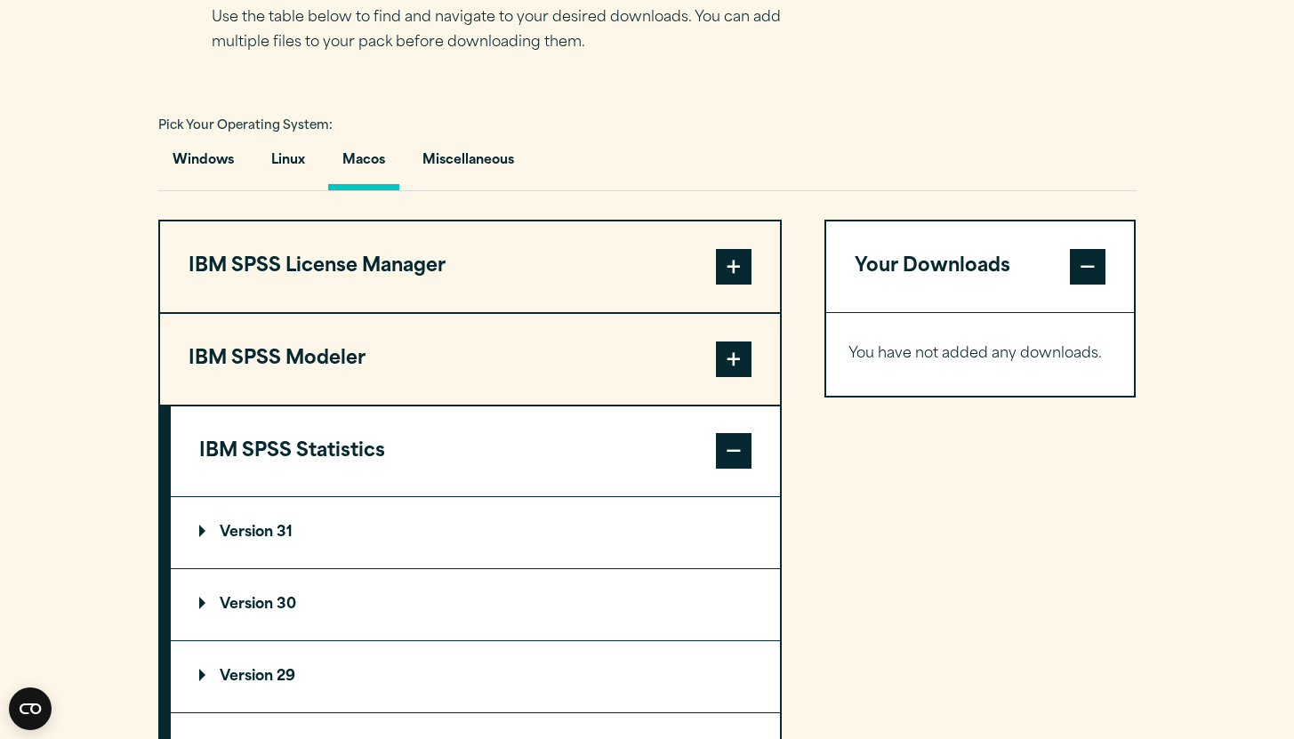
scroll to position [1521, 0]
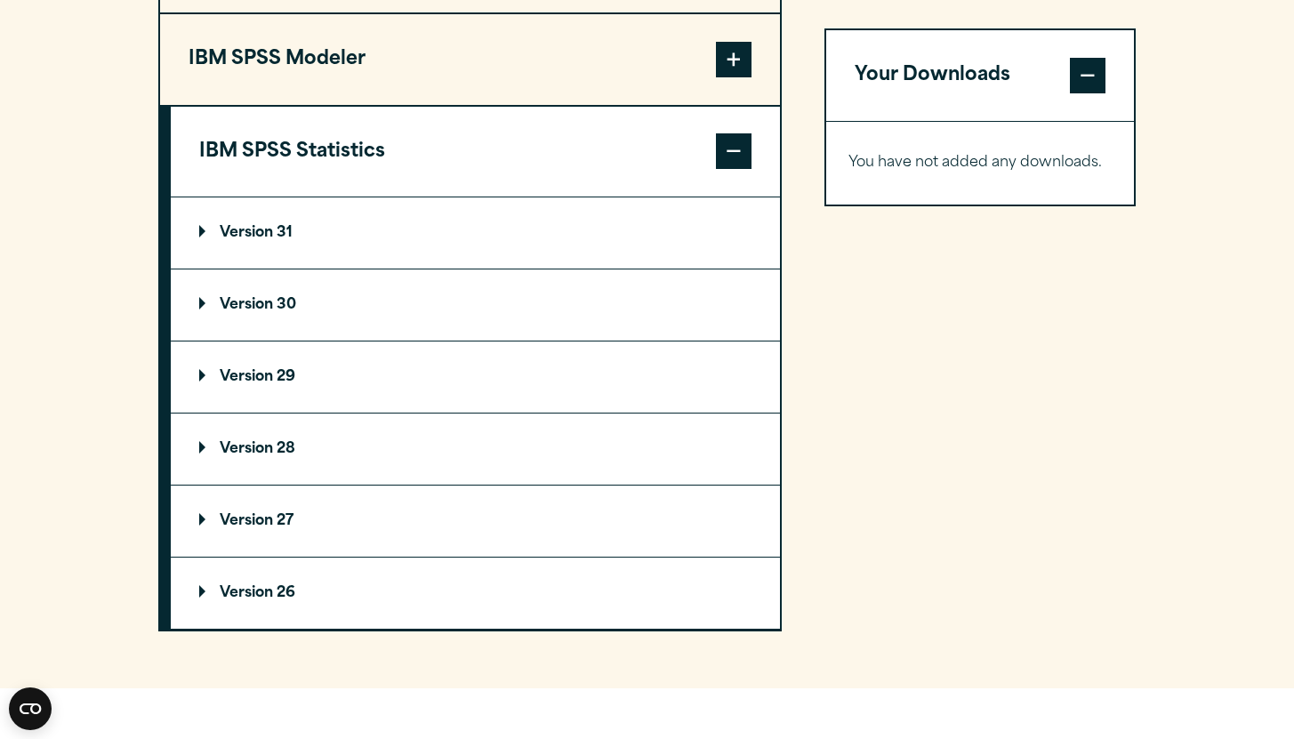
click at [298, 396] on summary "Version 29" at bounding box center [475, 377] width 609 height 71
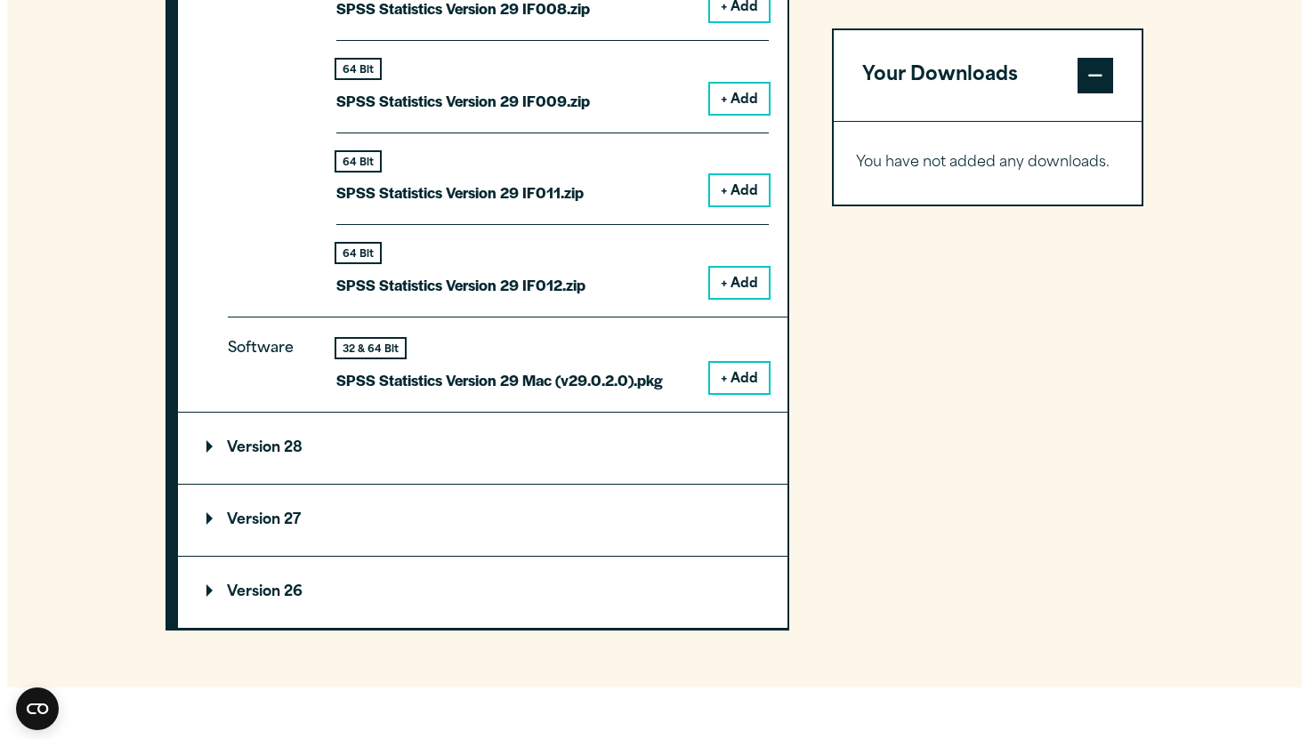
scroll to position [2439, 0]
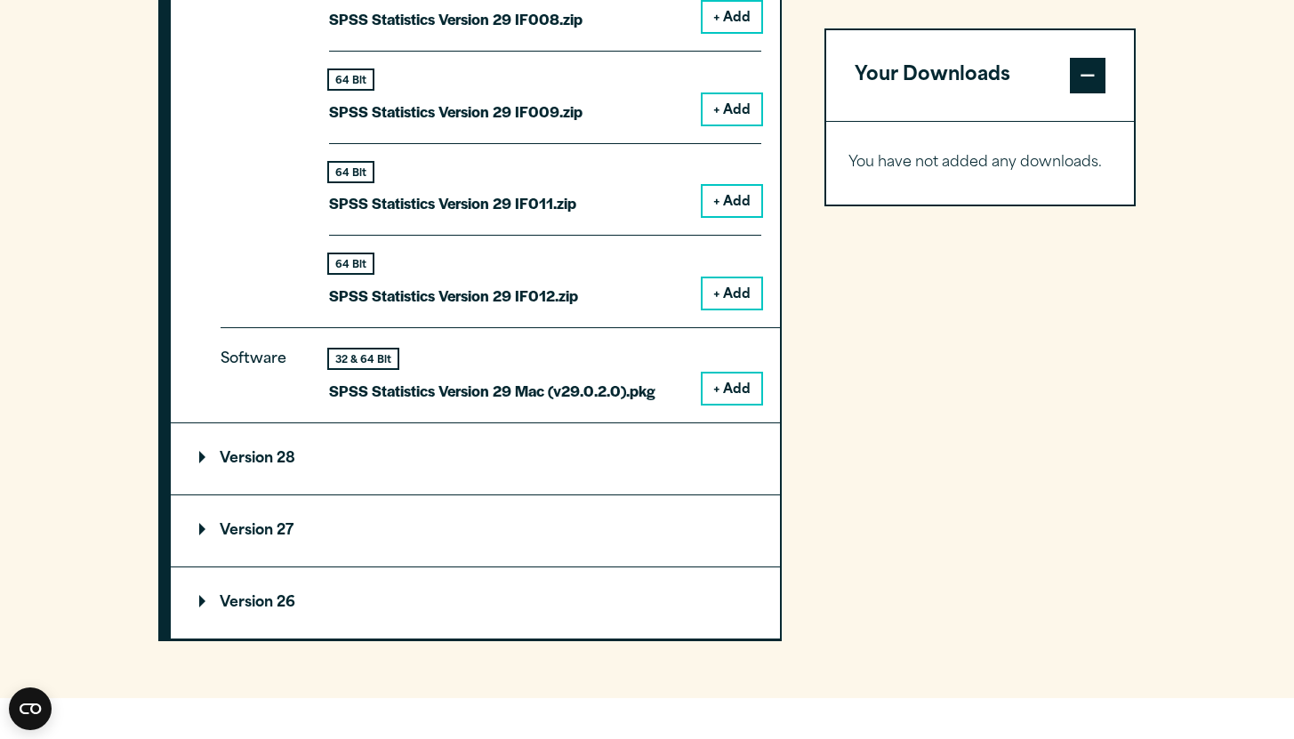
click at [719, 399] on button "+ Add" at bounding box center [732, 389] width 59 height 30
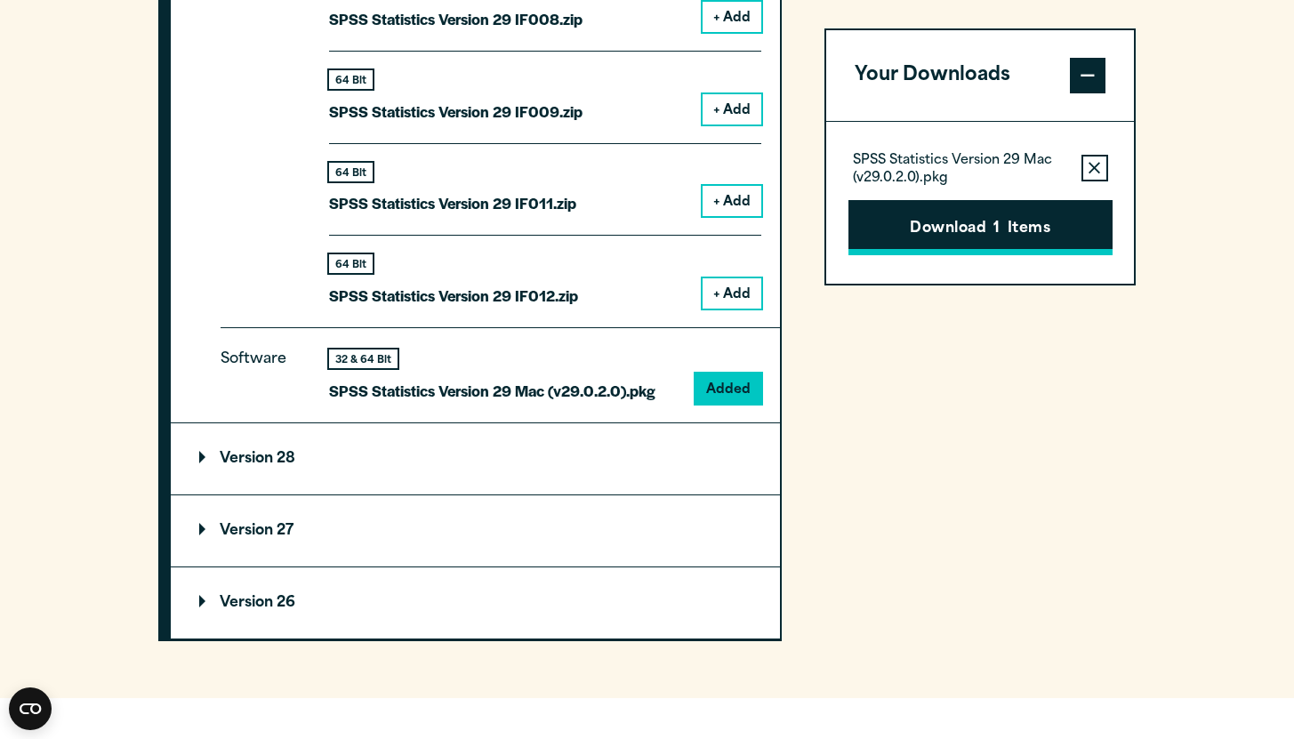
click at [1025, 222] on button "Download 1 Items" at bounding box center [981, 227] width 264 height 55
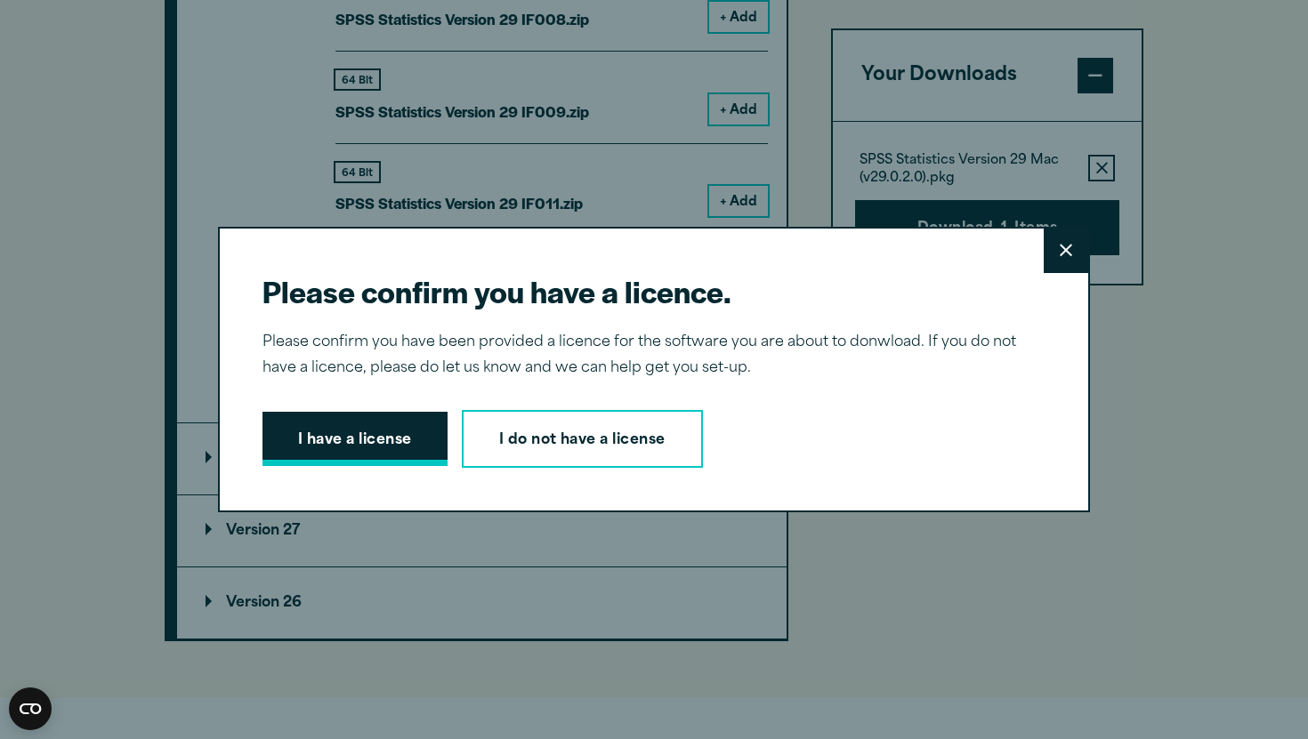
click at [383, 459] on button "I have a license" at bounding box center [354, 439] width 185 height 55
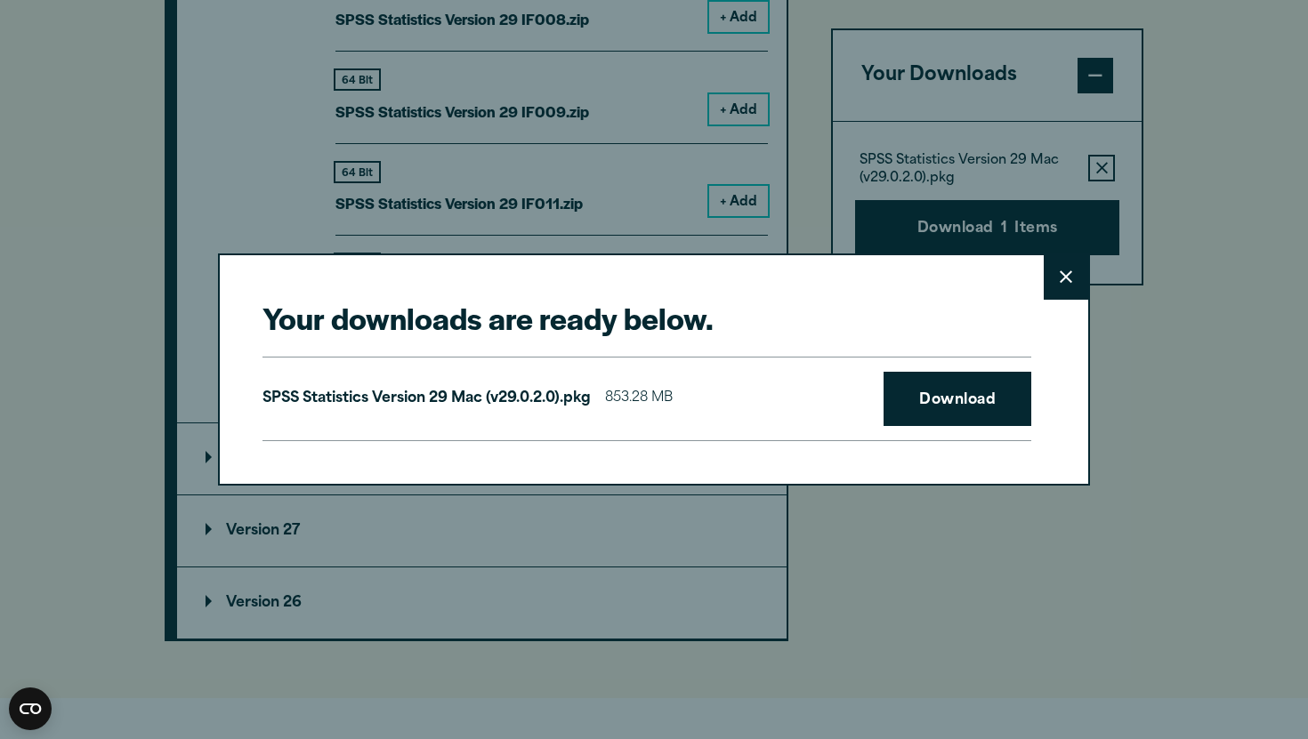
click at [996, 428] on div "SPSS Statistics Version 29 Mac (v29.0.2.0).pkg 853.28 MB Download" at bounding box center [646, 399] width 769 height 85
click at [983, 415] on link "Download" at bounding box center [957, 399] width 148 height 55
